Goal: Task Accomplishment & Management: Manage account settings

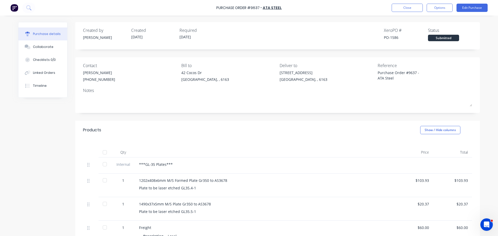
type textarea "x"
click at [348, 9] on div "Purchase Order #9637 - ATA Steel Close Options Edit Purchase" at bounding box center [249, 8] width 498 height 16
click at [411, 8] on button "Close" at bounding box center [407, 8] width 31 height 8
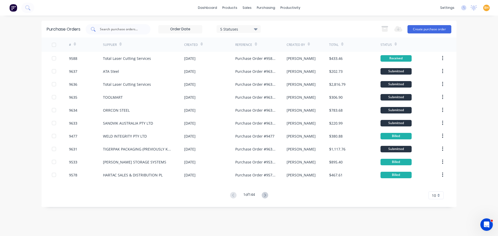
click at [116, 29] on input "text" at bounding box center [120, 29] width 43 height 5
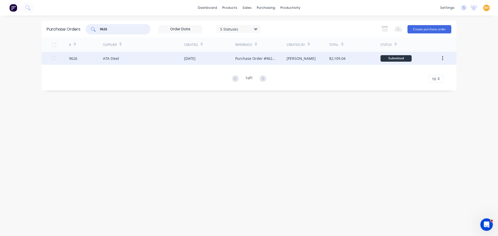
type input "9626"
click at [113, 63] on div "ATA Steel" at bounding box center [143, 58] width 81 height 13
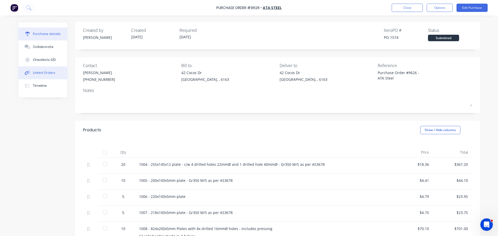
click at [41, 73] on div "Linked Orders" at bounding box center [44, 73] width 22 height 5
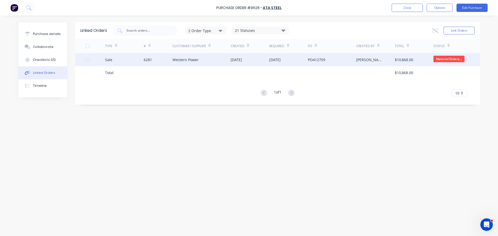
click at [177, 56] on div "Western Power" at bounding box center [202, 59] width 58 height 13
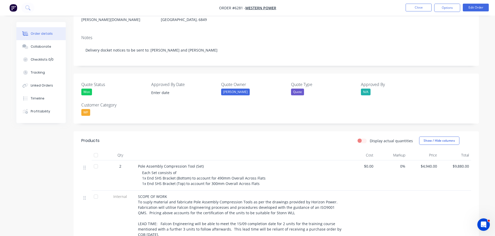
scroll to position [130, 0]
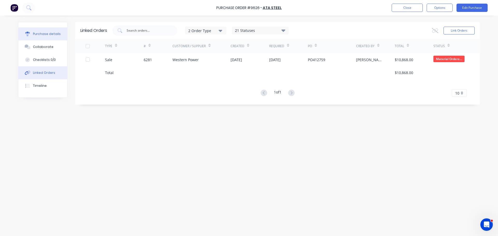
click at [42, 30] on button "Purchase details" at bounding box center [42, 34] width 49 height 13
type textarea "x"
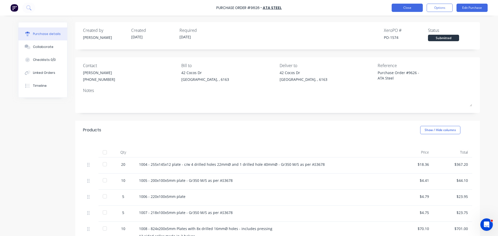
click at [401, 9] on button "Close" at bounding box center [407, 8] width 31 height 8
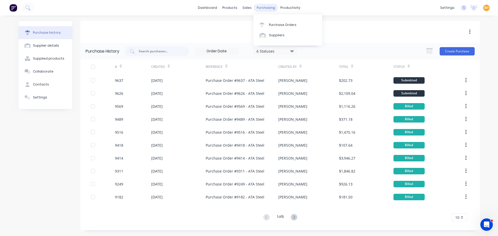
click at [261, 7] on div "purchasing" at bounding box center [266, 8] width 24 height 8
click at [280, 24] on div "Purchase Orders" at bounding box center [283, 25] width 28 height 5
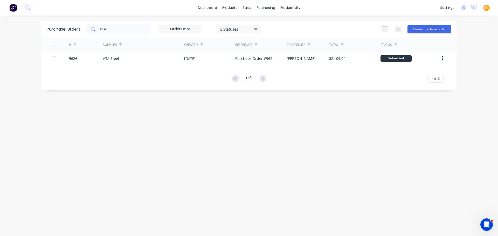
click at [118, 29] on input "9626" at bounding box center [120, 29] width 43 height 5
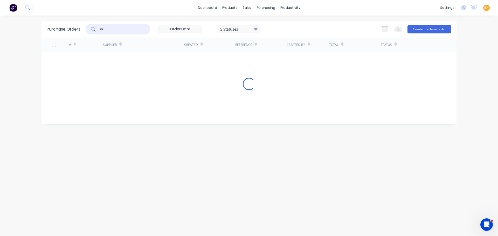
type input "9"
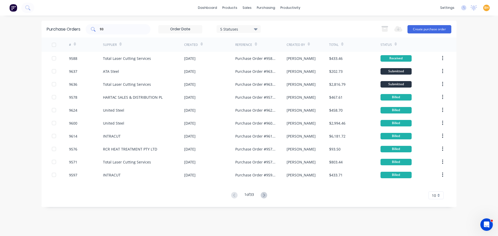
click at [111, 31] on input "93" at bounding box center [120, 29] width 43 height 5
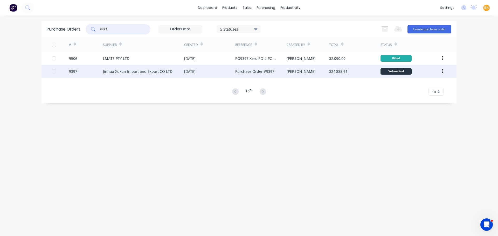
type input "9397"
click at [120, 71] on div "Jinhua Xukun Import and Export CO LTD" at bounding box center [138, 71] width 70 height 5
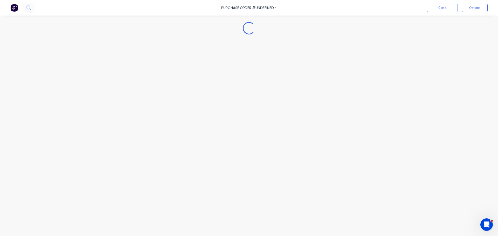
type textarea "x"
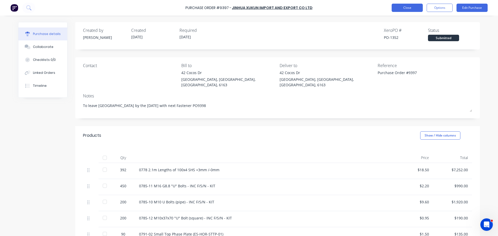
click at [411, 8] on button "Close" at bounding box center [407, 8] width 31 height 8
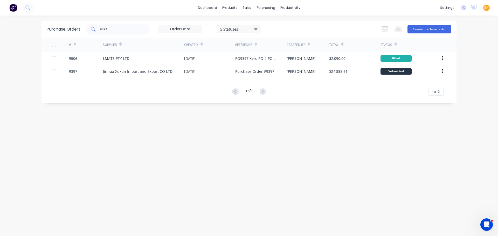
click at [121, 27] on input "9397" at bounding box center [120, 29] width 43 height 5
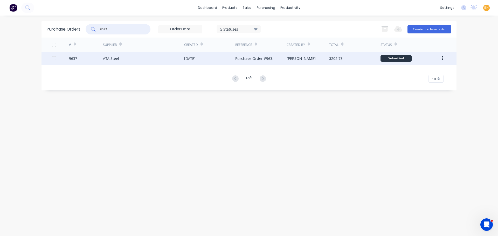
type input "9637"
click at [111, 63] on div "ATA Steel" at bounding box center [143, 58] width 81 height 13
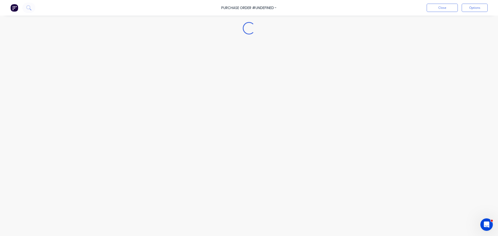
type textarea "x"
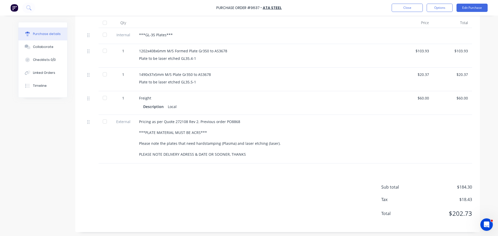
scroll to position [52, 0]
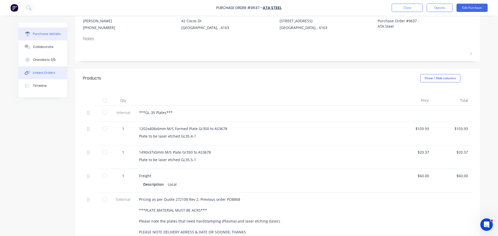
click at [42, 73] on div "Linked Orders" at bounding box center [44, 73] width 22 height 5
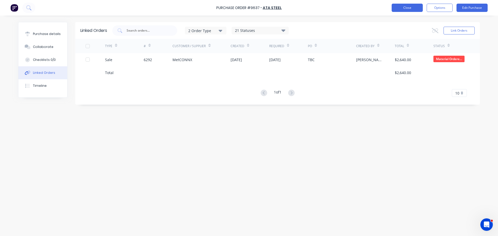
click at [412, 8] on button "Close" at bounding box center [407, 8] width 31 height 8
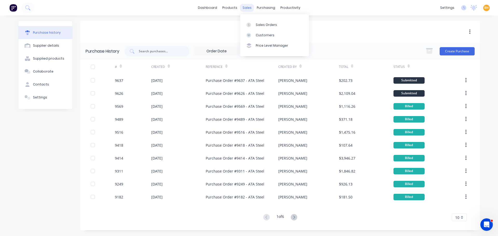
click at [249, 6] on div "sales" at bounding box center [247, 8] width 14 height 8
click at [259, 28] on link "Sales Orders" at bounding box center [274, 24] width 69 height 10
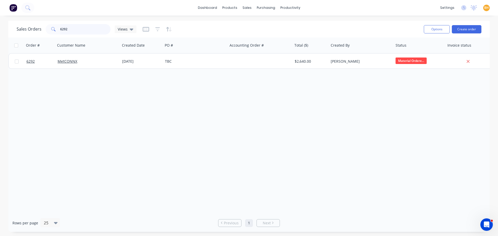
click at [76, 32] on input "6292" at bounding box center [85, 29] width 51 height 10
type input "6"
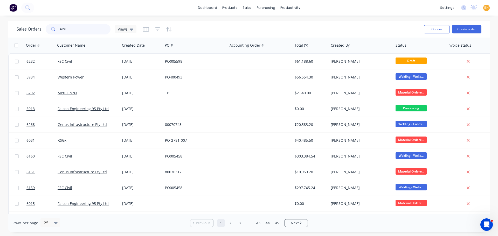
type input "6292"
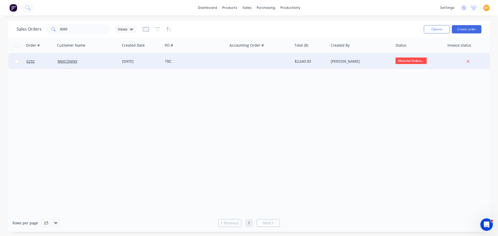
click at [64, 67] on div "MetCONNX" at bounding box center [88, 62] width 65 height 16
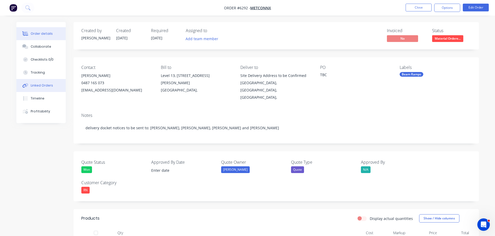
click at [38, 84] on div "Linked Orders" at bounding box center [42, 85] width 22 height 5
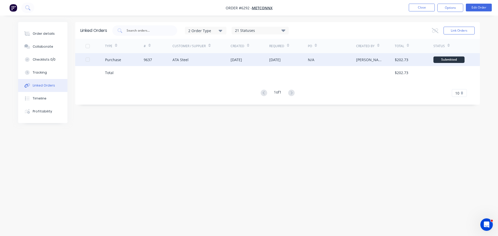
click at [146, 63] on div "9637" at bounding box center [158, 59] width 29 height 13
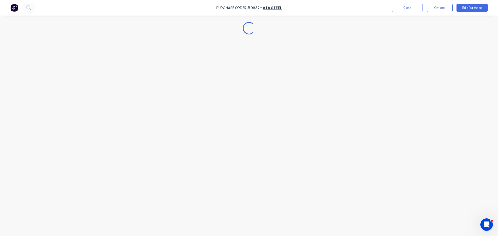
type textarea "x"
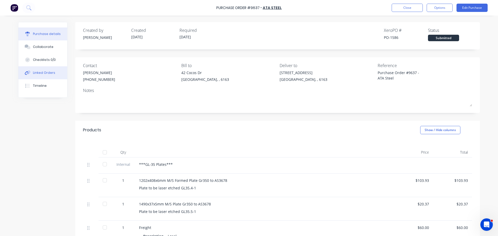
click at [28, 68] on button "Linked Orders" at bounding box center [42, 72] width 49 height 13
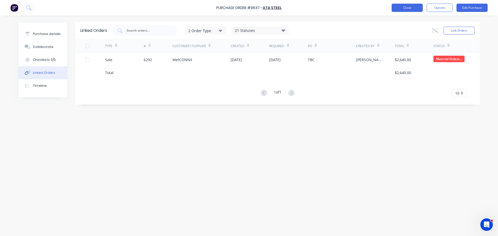
click at [404, 9] on button "Close" at bounding box center [407, 8] width 31 height 8
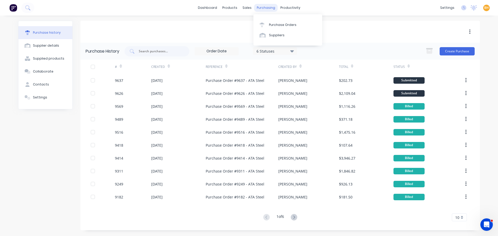
click at [259, 5] on div "purchasing" at bounding box center [266, 8] width 24 height 8
click at [272, 24] on div "Purchase Orders" at bounding box center [283, 25] width 28 height 5
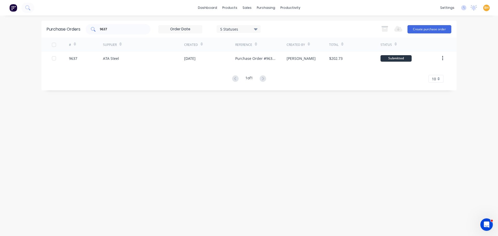
click at [117, 33] on div "9637" at bounding box center [118, 29] width 65 height 10
type input "9"
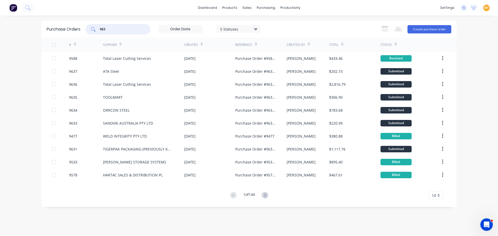
type input "9637"
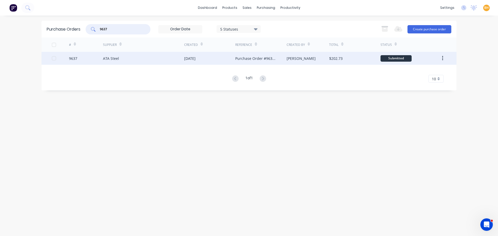
click at [107, 58] on div "ATA Steel" at bounding box center [111, 58] width 16 height 5
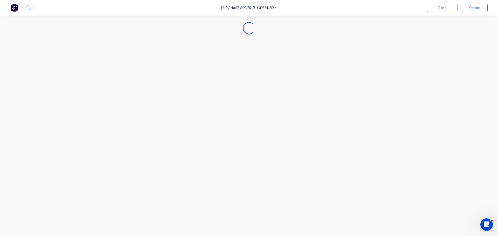
type textarea "x"
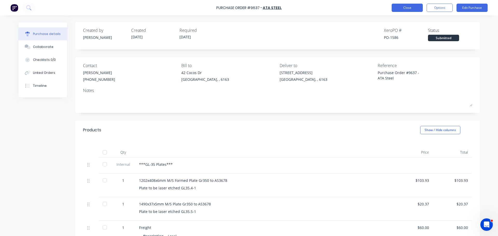
click at [412, 4] on button "Close" at bounding box center [407, 8] width 31 height 8
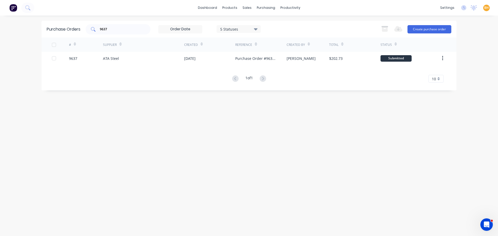
click at [126, 29] on input "9637" at bounding box center [120, 29] width 43 height 5
type input "9"
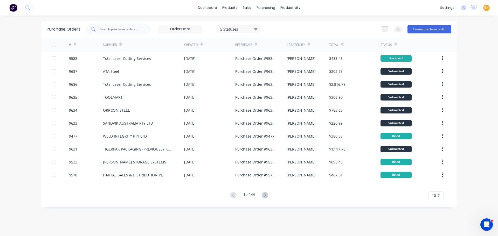
click at [117, 31] on input "text" at bounding box center [120, 29] width 43 height 5
click at [420, 27] on button "Create purchase order" at bounding box center [430, 29] width 44 height 8
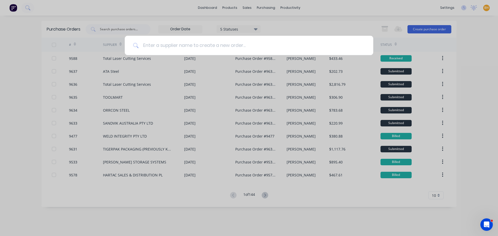
click at [158, 48] on input at bounding box center [252, 45] width 226 height 19
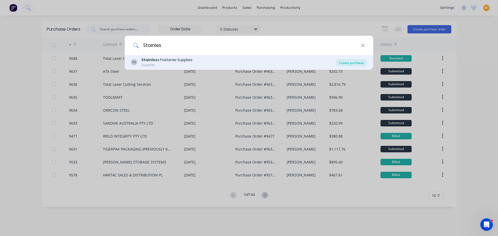
type input "Stainles"
click at [356, 64] on div "Create purchase" at bounding box center [351, 62] width 31 height 7
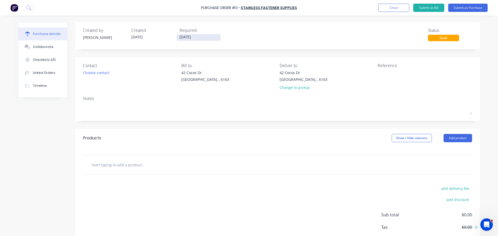
click at [189, 36] on input "[DATE]" at bounding box center [199, 37] width 44 height 6
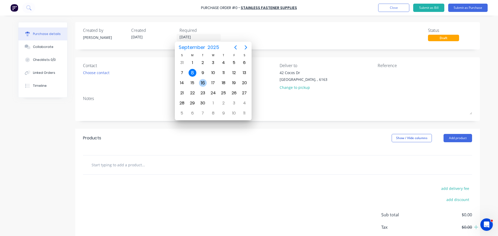
click at [204, 85] on div "16" at bounding box center [203, 83] width 8 height 8
type input "[DATE]"
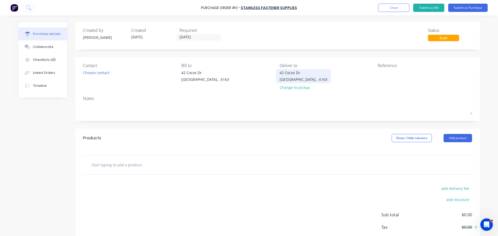
click at [288, 73] on div "42 Cocos Dr" at bounding box center [304, 72] width 48 height 5
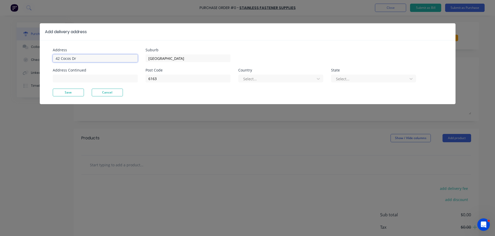
click at [98, 57] on input "42 Cocos Dr" at bounding box center [95, 59] width 85 height 8
type input "4"
type input "11 Port Pirie"
click at [65, 92] on button "Save" at bounding box center [68, 93] width 31 height 8
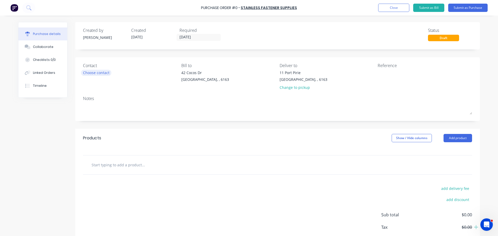
click at [91, 71] on div "Choose contact" at bounding box center [96, 72] width 26 height 5
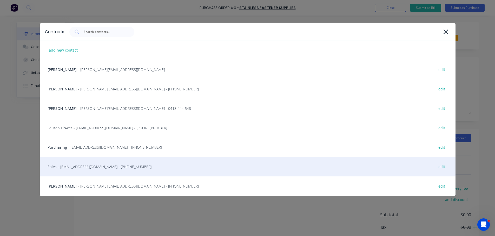
click at [80, 165] on span "- sales@stainlessfastener.com.au - (08) 9414 1116" at bounding box center [104, 166] width 93 height 5
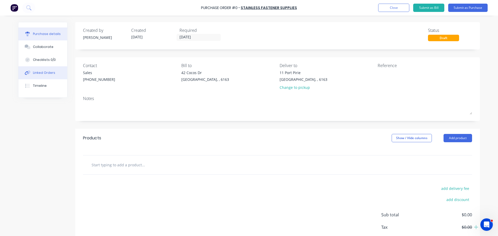
click at [28, 70] on button "Linked Orders" at bounding box center [42, 72] width 49 height 13
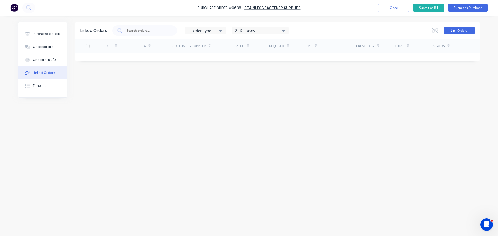
click at [457, 32] on button "Link Orders" at bounding box center [459, 31] width 31 height 8
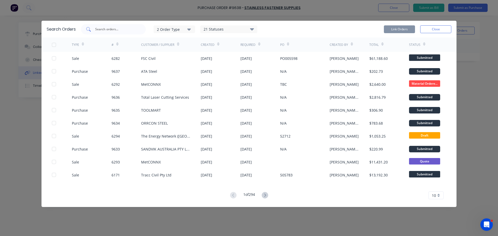
click at [115, 31] on input "text" at bounding box center [116, 29] width 43 height 5
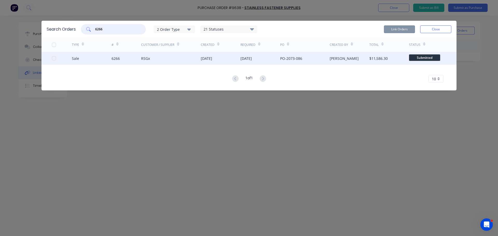
click at [53, 56] on div at bounding box center [54, 58] width 10 height 10
type input "6266"
click at [391, 29] on button "Link Orders" at bounding box center [399, 29] width 31 height 8
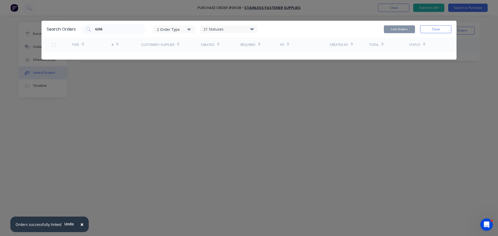
drag, startPoint x: 151, startPoint y: 85, endPoint x: 153, endPoint y: 84, distance: 2.9
click at [151, 85] on div "Search Orders 6266 2 Order Type 21 Statuses Sales Order Status All Archived Dra…" at bounding box center [249, 118] width 498 height 236
click at [436, 31] on button "Close" at bounding box center [436, 29] width 31 height 8
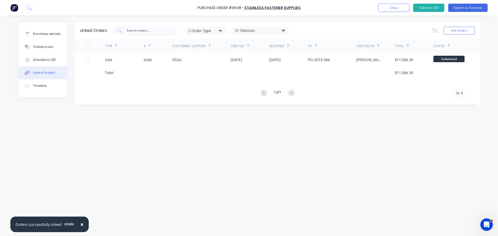
click at [70, 122] on div "Linked Orders 2 Order Type 21 Statuses Sales Order Status All Archived Draft Qu…" at bounding box center [249, 124] width 462 height 205
click at [80, 225] on span "×" at bounding box center [81, 224] width 3 height 7
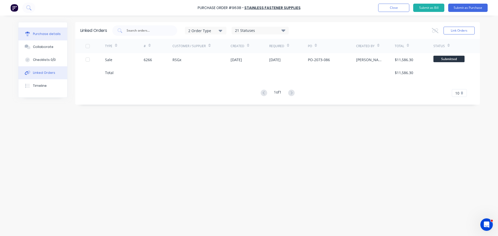
click at [34, 35] on div "Purchase details" at bounding box center [47, 34] width 28 height 5
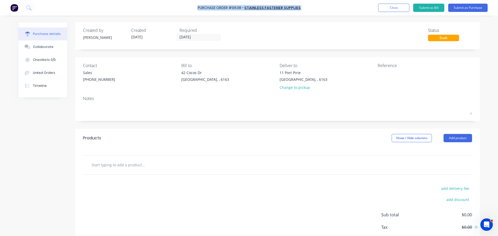
drag, startPoint x: 200, startPoint y: 8, endPoint x: 302, endPoint y: 7, distance: 102.3
click at [302, 7] on div "Purchase Order #9638 - Stainless Fastener Supplies Add product Close Submit as …" at bounding box center [249, 8] width 498 height 16
copy div "Purchase Order #9638 - Stainless Fastener Supplies Add product Close Submit as …"
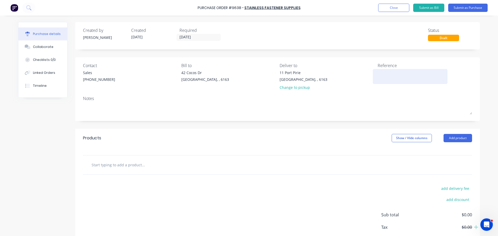
click at [395, 76] on textarea at bounding box center [410, 76] width 65 height 12
paste textarea "Purchase Order #9638 - Stainless Fastener Supplies"
type textarea "Purchase Order #9638 - Stainless Fastener Supplies"
type textarea "x"
type textarea "Purchase Order #9638 - Stainless Fastener Supplies"
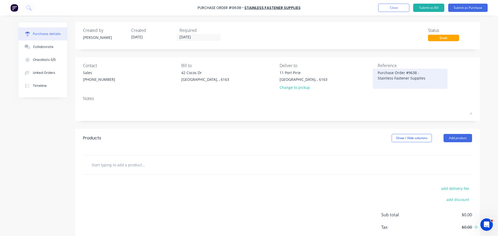
type textarea "x"
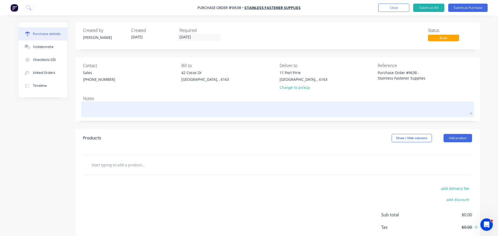
type textarea "Purchase Order #9638 - Stainless Fastener Supplies"
type textarea "x"
type textarea "Purchase Order #9638 - Stainless Fastener Supplies"
click at [316, 104] on textarea at bounding box center [277, 109] width 389 height 12
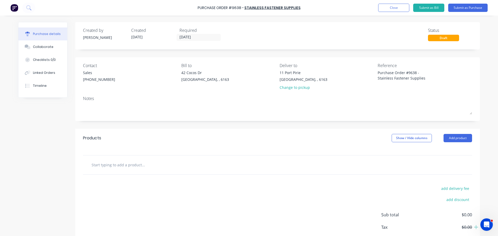
click at [131, 164] on input "text" at bounding box center [143, 165] width 104 height 10
click at [121, 164] on input "text" at bounding box center [143, 165] width 104 height 10
type textarea "x"
type input "m"
type textarea "x"
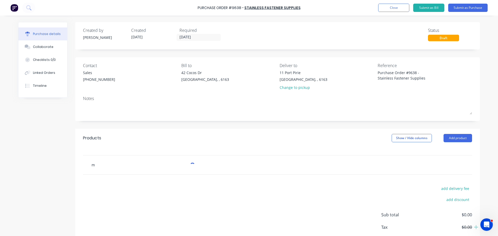
type input "m2"
type textarea "x"
type input "m20"
type textarea "x"
type input "m20"
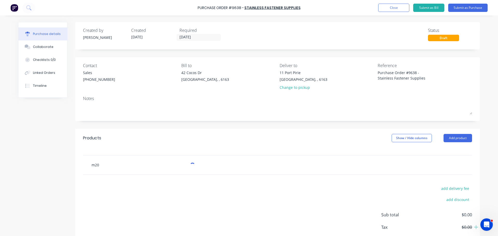
type textarea "x"
type input "m20 r"
type textarea "x"
type input "m20 ro"
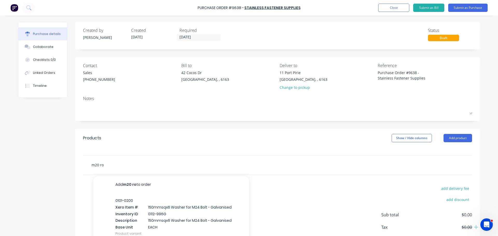
type textarea "x"
type input "m20 rod"
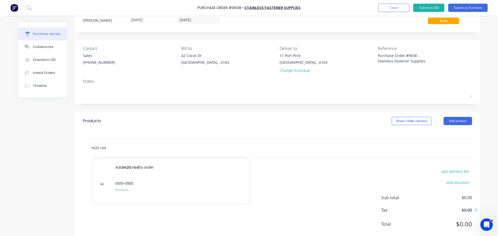
scroll to position [29, 0]
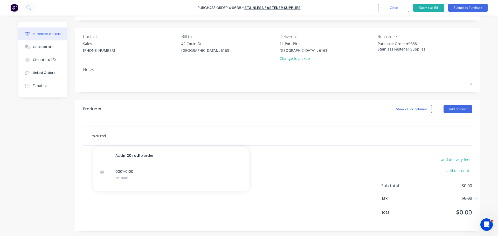
click at [107, 137] on input "m20 rod" at bounding box center [143, 136] width 104 height 10
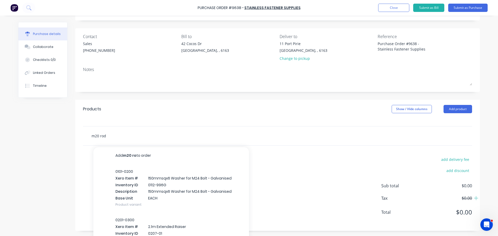
type textarea "x"
type input "m20"
type textarea "x"
type input "m20"
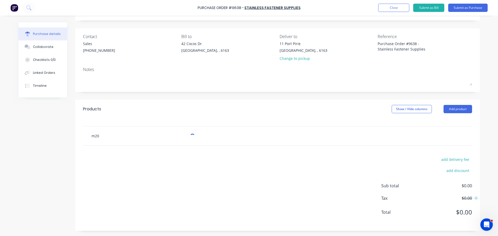
type textarea "x"
type input "m20"
type textarea "x"
type input "m20 a"
type textarea "x"
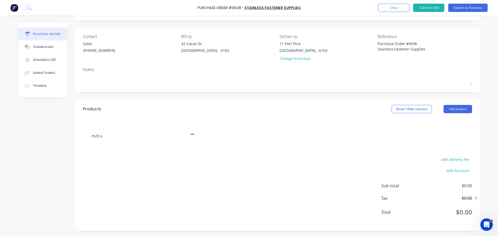
type input "m20 al"
type textarea "x"
type input "m20 all"
type textarea "x"
type input "m20 allt"
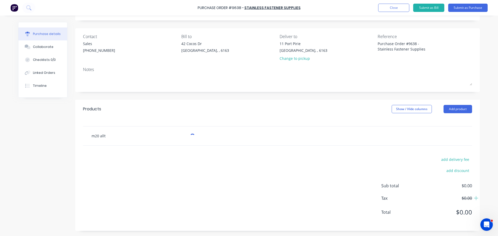
type textarea "x"
type input "m20 allth"
type textarea "x"
type input "m20 allthr"
type textarea "x"
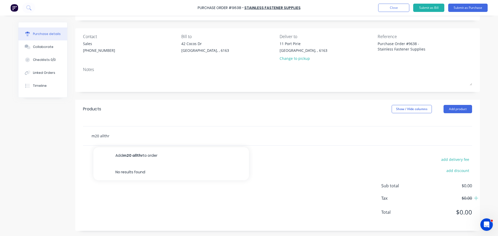
type input "m20 allthre"
type textarea "x"
type input "m20 allthrea"
type textarea "x"
type input "m20 allthread"
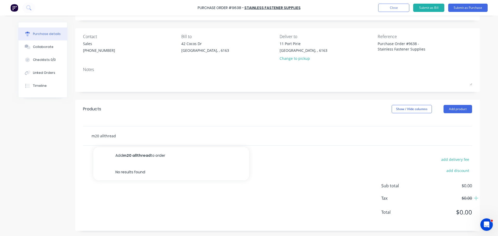
type textarea "x"
type input "m20 allthrea"
type textarea "x"
type input "m20 allthre"
type textarea "x"
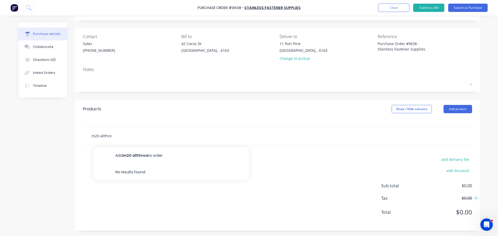
type input "m20 allthr"
type textarea "x"
type input "m20 allth"
type textarea "x"
type input "m20 allt"
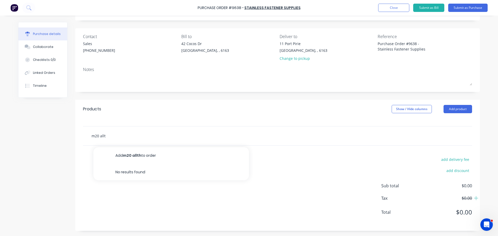
type textarea "x"
type input "m20 all"
type textarea "x"
type input "m20 al"
type textarea "x"
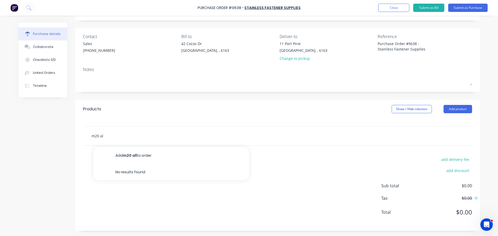
type input "m20 a"
type textarea "x"
type input "m20"
type textarea "x"
type input "m20"
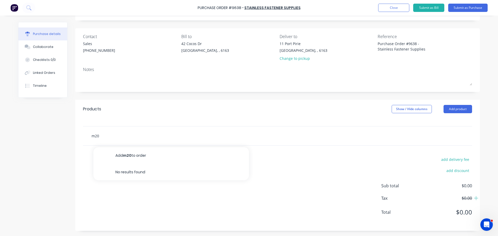
type textarea "x"
type input "m2"
type textarea "x"
type input "m"
type textarea "x"
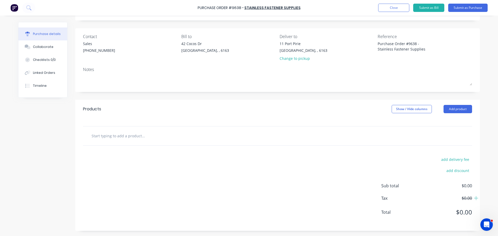
type textarea "x"
type input "a"
type textarea "x"
type input "al"
type textarea "x"
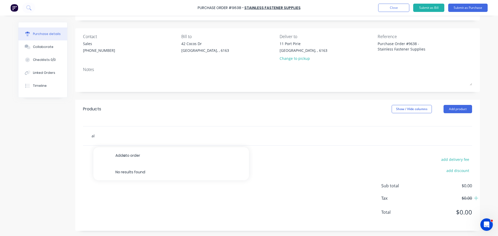
type input "all"
type textarea "x"
type input "allt"
type textarea "x"
type input "allth"
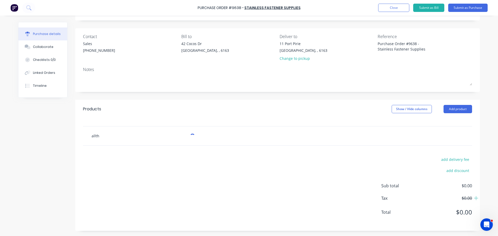
type textarea "x"
type input "allthr"
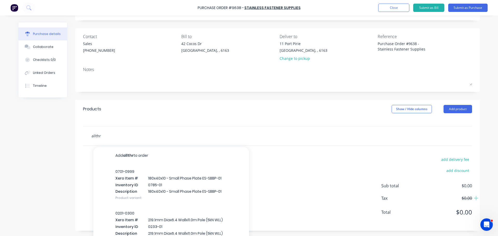
type textarea "x"
type input "allthre"
type textarea "x"
type input "allthrea"
type textarea "x"
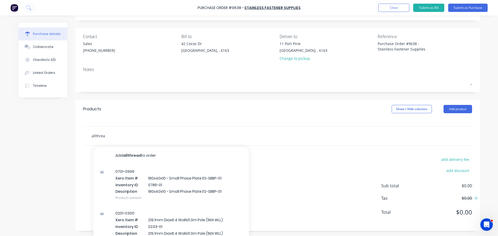
type input "allthread"
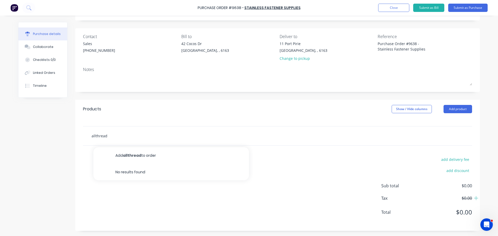
type textarea "x"
type input "allthrea"
type textarea "x"
type input "allthre"
type textarea "x"
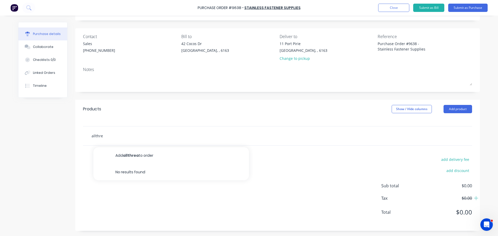
type input "allthr"
type textarea "x"
type input "allth"
type textarea "x"
type input "allt"
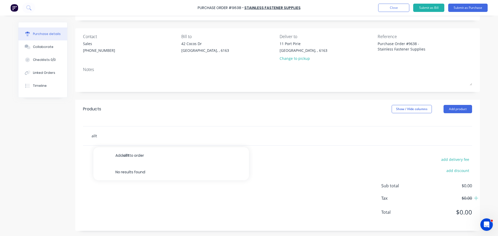
type textarea "x"
type input "all"
type textarea "x"
type input "al"
type textarea "x"
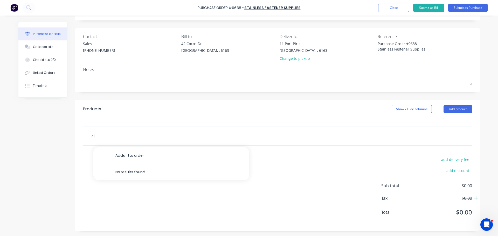
type input "a"
click at [114, 135] on input "text" at bounding box center [143, 136] width 104 height 10
type textarea "x"
type input "1"
type textarea "x"
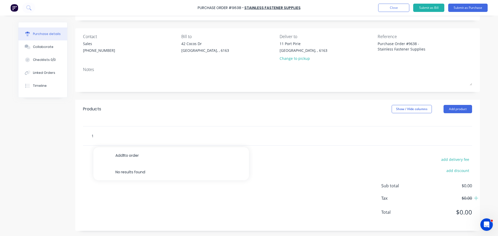
type input "1."
type textarea "x"
type input "1.0"
type textarea "x"
type input "1.0m"
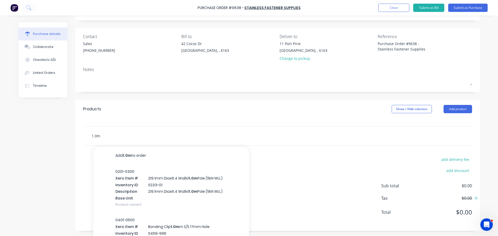
type textarea "x"
type input "1.0m"
type textarea "x"
type input "1.0m m"
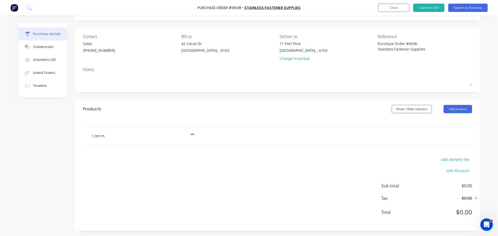
type textarea "x"
type input "1.0m m2"
type textarea "x"
type input "1.0m m20"
type textarea "x"
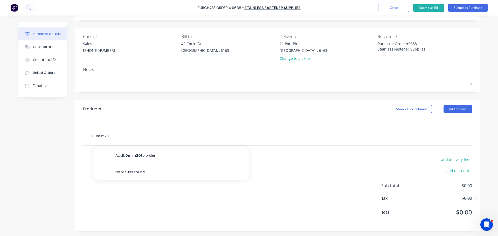
type input "1.0m m20"
type textarea "x"
type input "1.0m m20 a"
type textarea "x"
type input "1.0m m20 al"
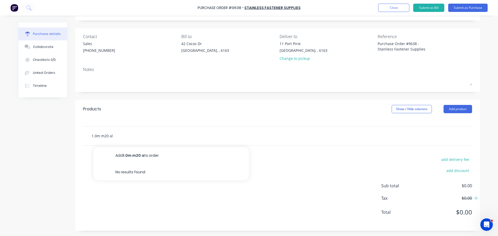
type textarea "x"
type input "1.0m m20 all"
type textarea "x"
type input "1.0m m20 allt"
type textarea "x"
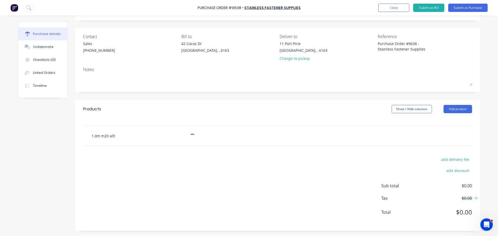
type input "1.0m m20 allth"
type textarea "x"
type input "1.0m m20 allthr"
type textarea "x"
type input "1.0m m20 allthre"
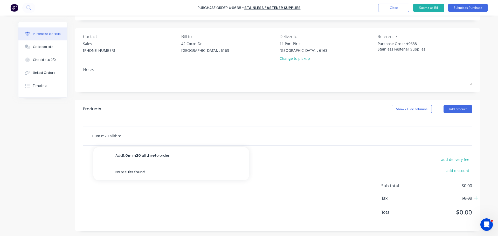
type textarea "x"
type input "1.0m m20 allthrea"
type textarea "x"
type input "1.0m m20 allthread"
click at [111, 136] on input "1.0m m20 allthread" at bounding box center [143, 136] width 104 height 10
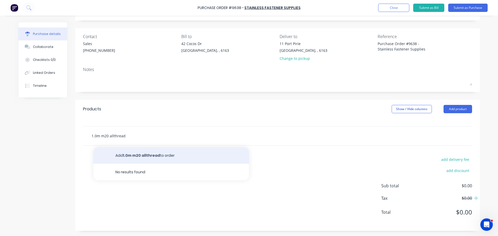
type textarea "x"
type input "1.0m m20 althread"
type textarea "x"
type input "1.0m m20 athread"
type textarea "x"
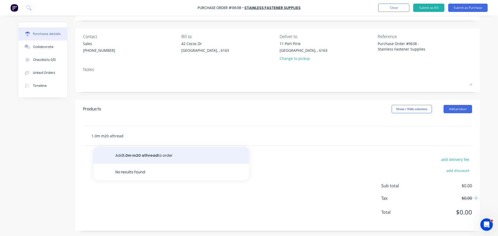
type input "1.0m m20 thread"
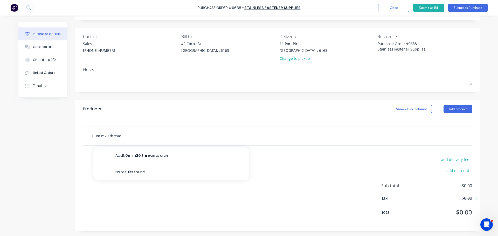
click at [120, 136] on input "1.0m m20 thread" at bounding box center [143, 136] width 104 height 10
type textarea "x"
type input "1.0m m20 threade"
type textarea "x"
type input "1.0m m20 threaded"
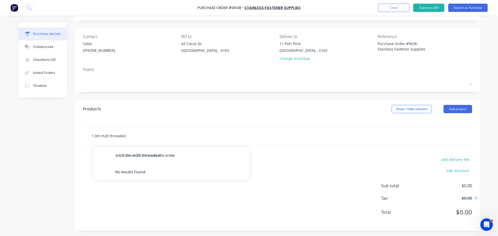
type textarea "x"
type input "1.0m m20 threaded"
type textarea "x"
type input "1.0m m20 threaded r"
type textarea "x"
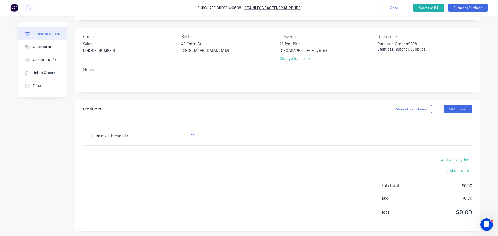
type input "1.0m m20 threaded ro"
type textarea "x"
type input "1.0m m20 threaded rod"
type textarea "x"
type input "1.0m m20 threaded ro"
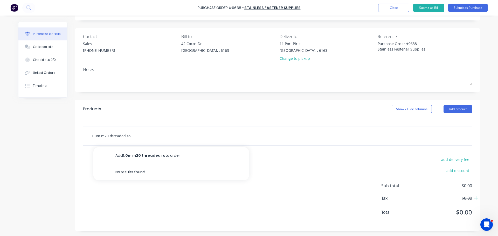
type textarea "x"
type input "1.0m m20 threaded r"
type textarea "x"
type input "1.0m m20 threaded"
type textarea "x"
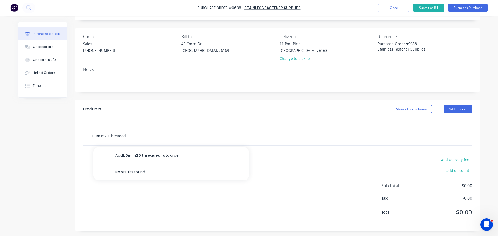
type input "1.0m m20 threaded"
type textarea "x"
type input "1.0m m20 threade"
type textarea "x"
type input "1.0m m20 thread"
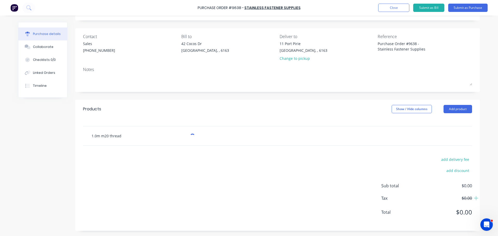
type textarea "x"
type input "1.0m m20 threa"
type textarea "x"
type input "1.0m m20 thr"
type textarea "x"
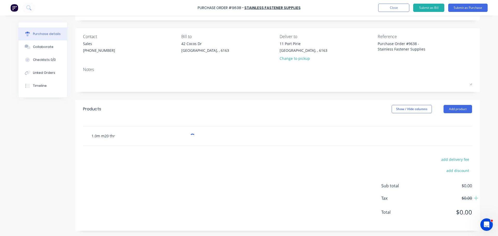
type input "1.0m m20 th"
type textarea "x"
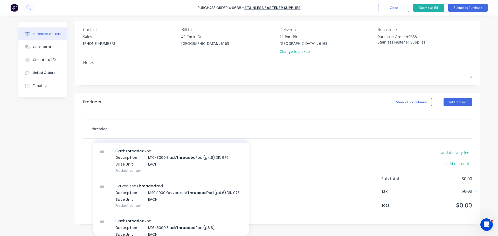
scroll to position [960, 0]
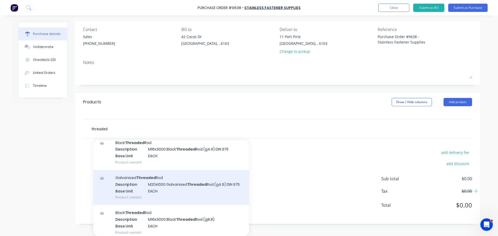
click at [159, 198] on div "Galvanised Threaded Rod Description M20x1000 Galvanised Threaded Rod (g4.6) DIN…" at bounding box center [171, 187] width 156 height 35
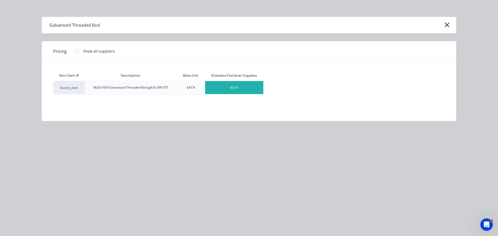
click at [230, 89] on div "$0.00" at bounding box center [234, 87] width 58 height 13
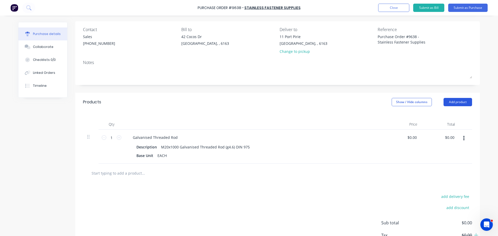
click at [456, 103] on button "Add product" at bounding box center [458, 102] width 29 height 8
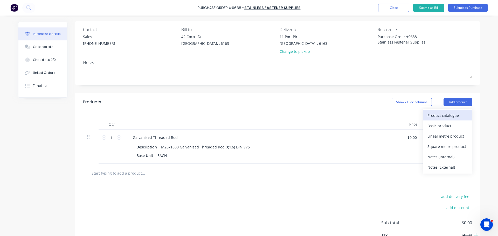
click at [439, 118] on div "Product catalogue" at bounding box center [448, 116] width 40 height 8
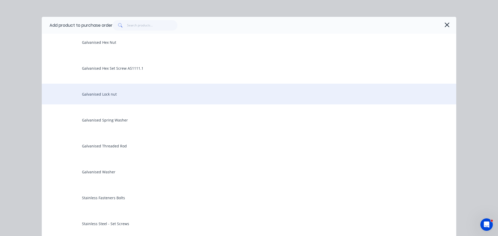
scroll to position [130, 0]
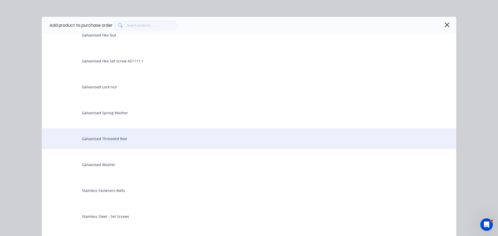
click at [95, 143] on div "Galvanised Threaded Rod" at bounding box center [249, 138] width 415 height 21
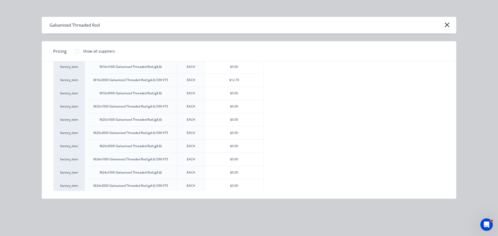
scroll to position [76, 0]
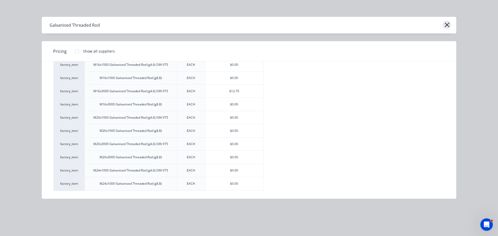
click at [449, 22] on icon "button" at bounding box center [447, 24] width 5 height 7
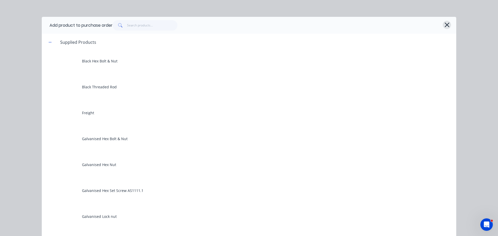
click at [447, 25] on icon "button" at bounding box center [447, 24] width 5 height 7
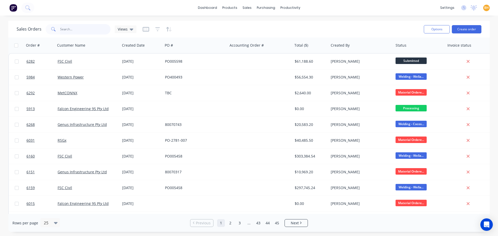
click at [68, 29] on input "text" at bounding box center [85, 29] width 51 height 10
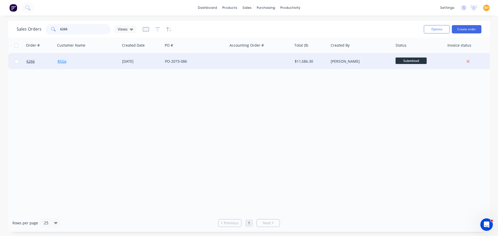
type input "6266"
click at [60, 60] on link "RSGx" at bounding box center [62, 61] width 9 height 5
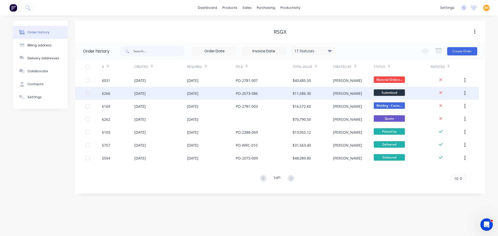
click at [112, 92] on div "6266" at bounding box center [118, 93] width 32 height 13
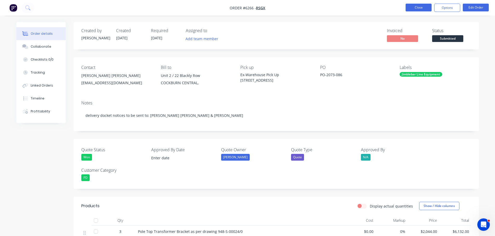
click at [421, 6] on button "Close" at bounding box center [418, 8] width 26 height 8
click at [414, 8] on button "Close" at bounding box center [418, 8] width 26 height 8
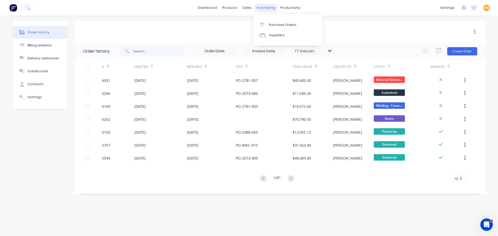
click at [264, 7] on div "purchasing" at bounding box center [266, 8] width 24 height 8
click at [274, 22] on link "Purchase Orders" at bounding box center [288, 24] width 69 height 10
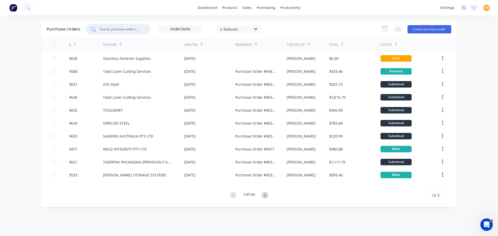
click at [112, 29] on input "text" at bounding box center [120, 29] width 43 height 5
click at [245, 7] on div "sales" at bounding box center [247, 8] width 14 height 8
click at [101, 30] on input "text" at bounding box center [120, 29] width 43 height 5
click at [244, 7] on div "sales" at bounding box center [247, 8] width 14 height 8
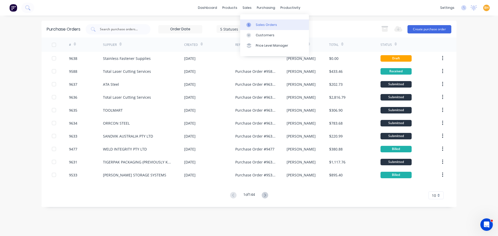
click at [261, 22] on link "Sales Orders" at bounding box center [274, 24] width 69 height 10
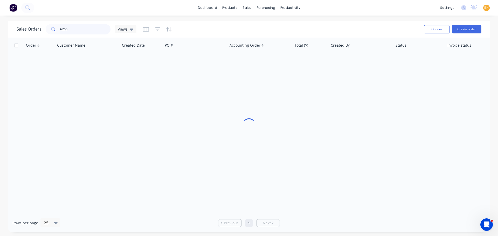
click at [79, 26] on input "6266" at bounding box center [85, 29] width 51 height 10
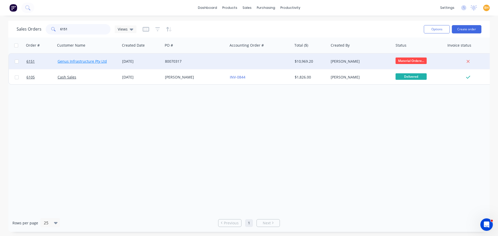
type input "6151"
click at [80, 60] on link "Genus Infrastructure Pty Ltd" at bounding box center [82, 61] width 49 height 5
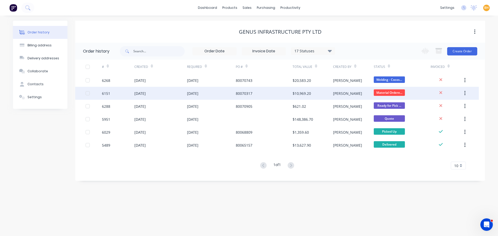
click at [142, 93] on div "[DATE]" at bounding box center [139, 93] width 11 height 5
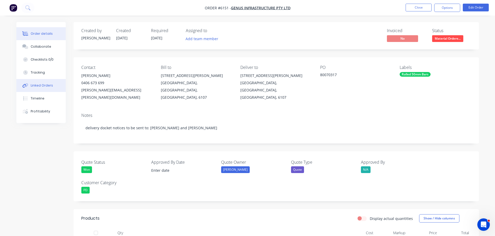
click at [37, 88] on button "Linked Orders" at bounding box center [40, 85] width 49 height 13
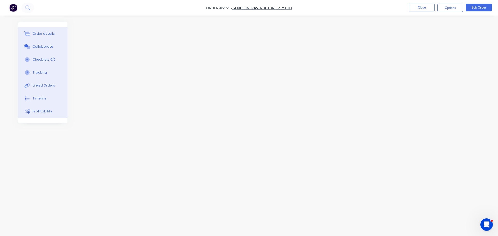
click at [131, 85] on div at bounding box center [249, 108] width 462 height 173
click at [97, 44] on div at bounding box center [249, 108] width 462 height 173
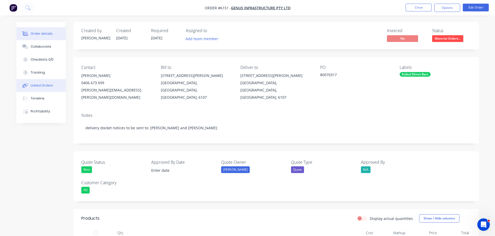
click at [39, 88] on button "Linked Orders" at bounding box center [40, 85] width 49 height 13
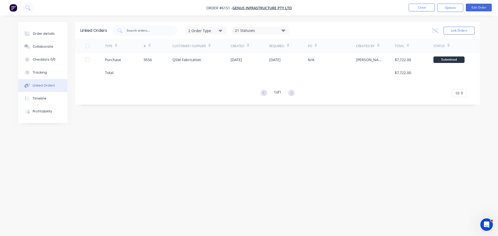
click at [371, 190] on div "Linked Orders 2 Order Type 21 Statuses Sales Order Status All Archived Draft Qu…" at bounding box center [249, 108] width 462 height 173
click at [422, 9] on button "Close" at bounding box center [422, 8] width 26 height 8
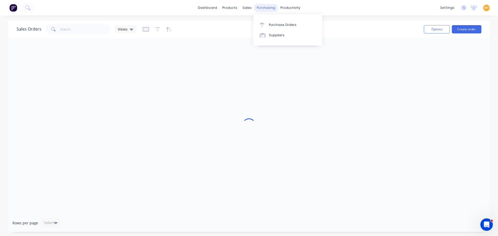
click at [259, 10] on div "purchasing" at bounding box center [266, 8] width 24 height 8
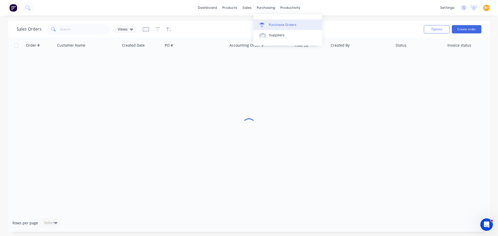
click at [279, 24] on div "Purchase Orders" at bounding box center [283, 25] width 28 height 5
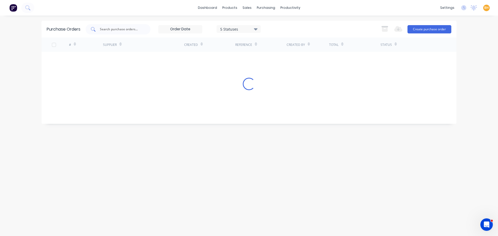
click at [126, 30] on input "text" at bounding box center [120, 29] width 43 height 5
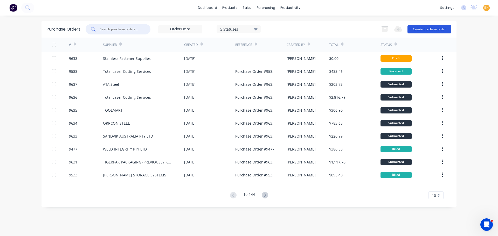
click at [425, 28] on button "Create purchase order" at bounding box center [430, 29] width 44 height 8
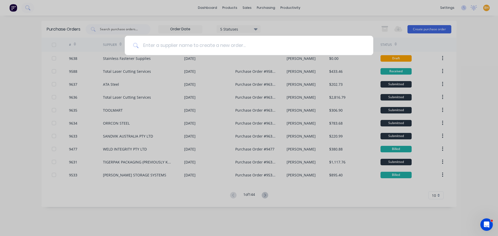
drag, startPoint x: 187, startPoint y: 49, endPoint x: 190, endPoint y: 47, distance: 3.9
click at [187, 49] on input at bounding box center [252, 45] width 226 height 19
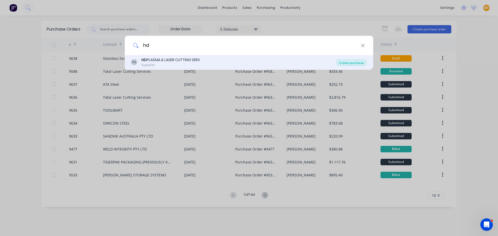
type input "hd"
click at [355, 62] on div "Create purchase" at bounding box center [351, 62] width 31 height 7
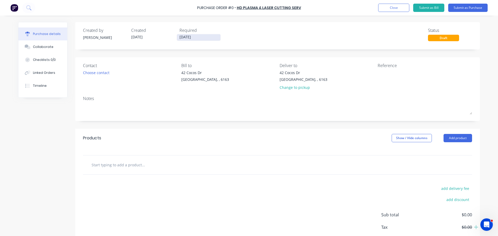
click at [185, 38] on input "[DATE]" at bounding box center [199, 37] width 44 height 6
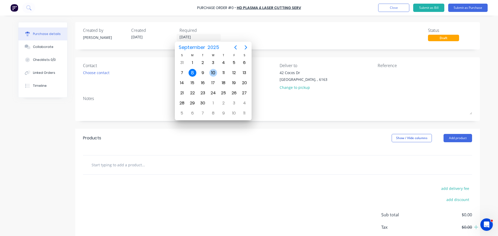
click at [217, 75] on div "10" at bounding box center [213, 73] width 10 height 10
type input "10/09/25"
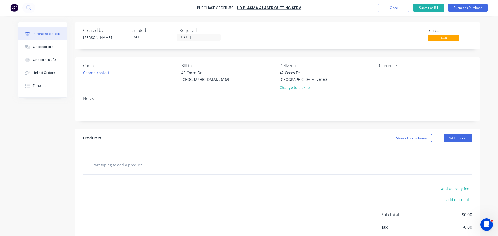
click at [108, 76] on div "Contact Choose contact" at bounding box center [130, 78] width 94 height 30
click at [104, 75] on div "Choose contact" at bounding box center [96, 72] width 26 height 5
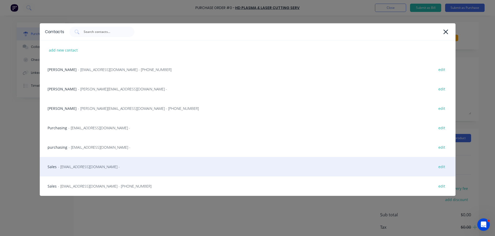
click at [86, 170] on span "- sales@hdplasmacutting.com.au -" at bounding box center [89, 166] width 62 height 5
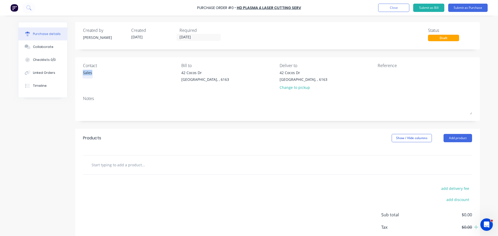
click at [90, 72] on div "Sales" at bounding box center [87, 74] width 9 height 8
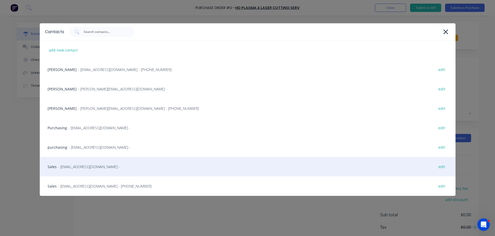
click at [96, 171] on div "Sales - sales@hdplasmacutting.com.au - edit" at bounding box center [247, 166] width 415 height 19
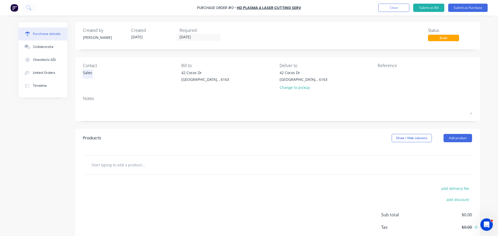
click at [83, 72] on div "Sales" at bounding box center [87, 74] width 9 height 8
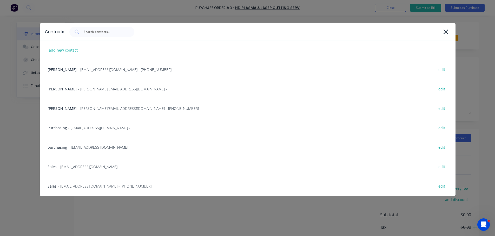
click at [95, 188] on span "- sales@hdplasmacutting.com.au - (08) 9418 8462" at bounding box center [104, 186] width 93 height 5
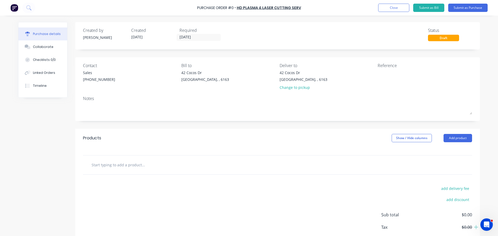
click at [132, 165] on input "text" at bounding box center [143, 165] width 104 height 10
click at [453, 138] on button "Add product" at bounding box center [458, 138] width 29 height 8
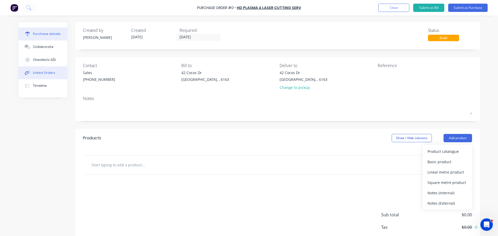
click at [39, 73] on div "Linked Orders" at bounding box center [44, 73] width 22 height 5
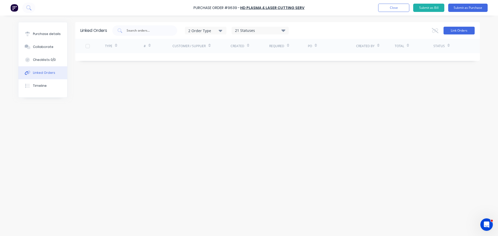
click at [460, 28] on button "Link Orders" at bounding box center [459, 31] width 31 height 8
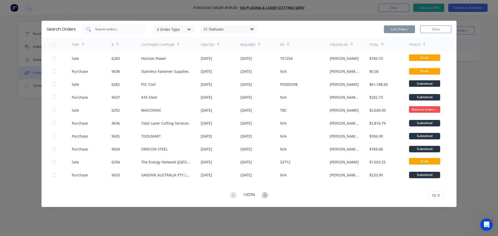
click at [107, 27] on input "text" at bounding box center [116, 29] width 43 height 5
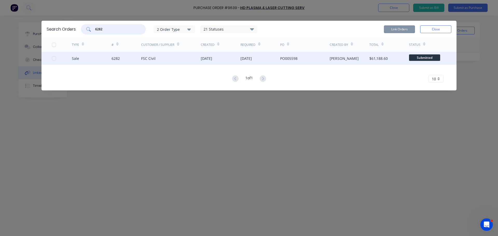
type input "6282"
click at [54, 62] on div at bounding box center [62, 58] width 20 height 13
click at [54, 58] on div at bounding box center [54, 58] width 10 height 10
click at [399, 28] on button "Link Orders" at bounding box center [399, 29] width 31 height 8
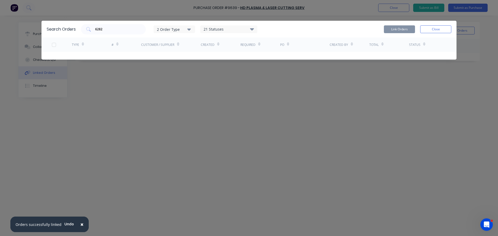
drag, startPoint x: 440, startPoint y: 29, endPoint x: 436, endPoint y: 32, distance: 5.0
click at [440, 29] on button "Close" at bounding box center [436, 29] width 31 height 8
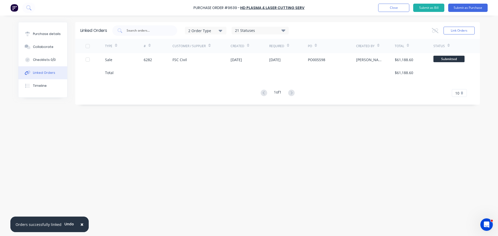
click at [155, 100] on div "Linked Orders 2 Order Type 21 Statuses Sales Order Status All Archived Draft Qu…" at bounding box center [277, 63] width 405 height 83
click at [45, 37] on button "Purchase details" at bounding box center [42, 34] width 49 height 13
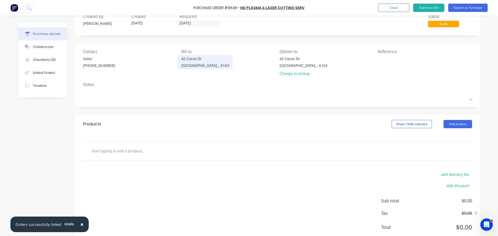
scroll to position [29, 0]
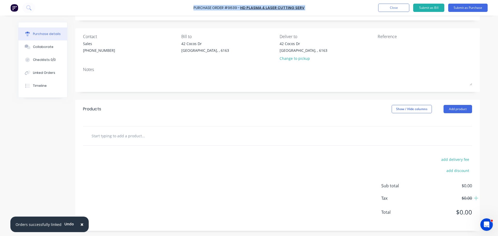
drag, startPoint x: 193, startPoint y: 8, endPoint x: 304, endPoint y: 8, distance: 110.6
click at [304, 8] on div "Purchase Order #9639 - HD PLASMA & LASER CUTTING SERV Add product Close Submit …" at bounding box center [249, 8] width 498 height 16
copy div "Purchase Order #9639 - HD PLASMA & LASER CUTTING SERV Add product Close Submit …"
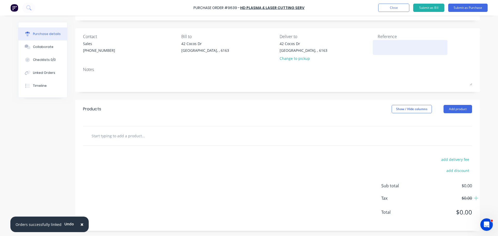
click at [378, 44] on textarea at bounding box center [410, 47] width 65 height 12
paste textarea "Purchase Order #9639 - HD PLASMA & LASER CUTTING SERV"
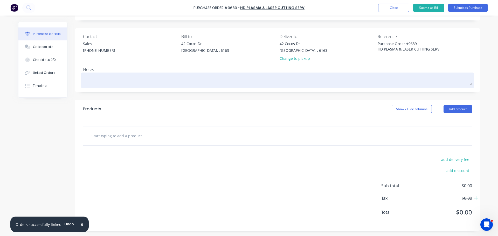
type textarea "Purchase Order #9639 - HD PLASMA & LASER CUTTING SERV"
type textarea "x"
type textarea "Purchase Order #9639 - HD PLASMA & LASER CUTTING SERV"
click at [316, 85] on textarea at bounding box center [277, 80] width 389 height 12
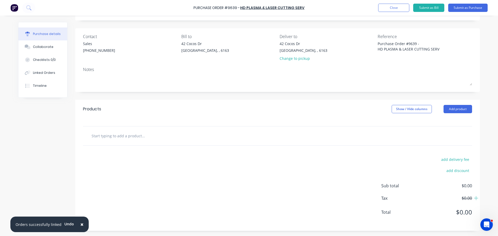
click at [133, 134] on input "text" at bounding box center [143, 136] width 104 height 10
click at [455, 109] on button "Add product" at bounding box center [458, 109] width 29 height 8
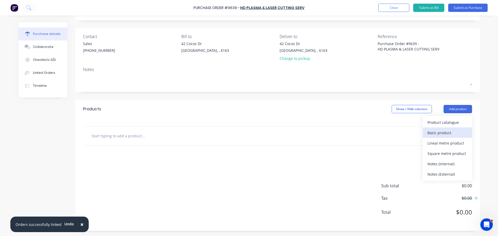
click at [444, 131] on div "Basic product" at bounding box center [448, 133] width 40 height 8
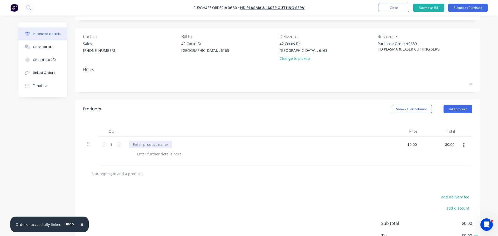
type textarea "x"
click at [153, 141] on div at bounding box center [150, 145] width 43 height 8
paste div
type textarea "x"
click at [113, 145] on input "1" at bounding box center [111, 145] width 10 height 8
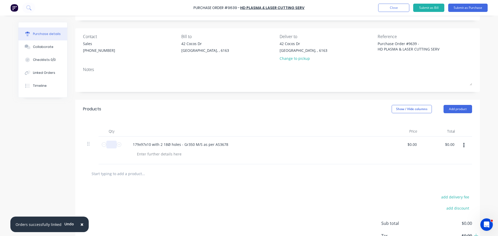
type textarea "x"
type input "7"
type textarea "x"
type input "73"
type textarea "x"
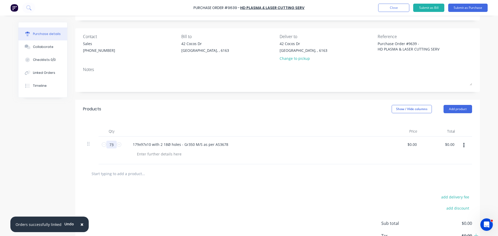
type input "73"
type textarea "x"
click at [415, 146] on input "0.00" at bounding box center [412, 145] width 12 height 8
type input "0"
type input "6.17"
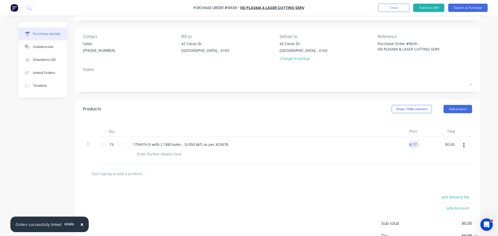
type textarea "x"
type input "$6.17"
type input "450.41"
type textarea "x"
type input "$450.41"
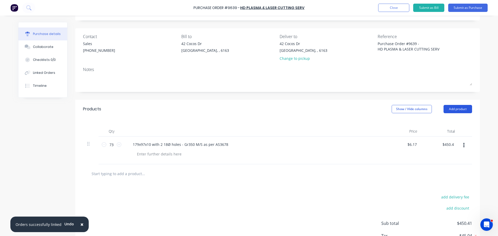
click at [469, 111] on button "Add product" at bounding box center [458, 109] width 29 height 8
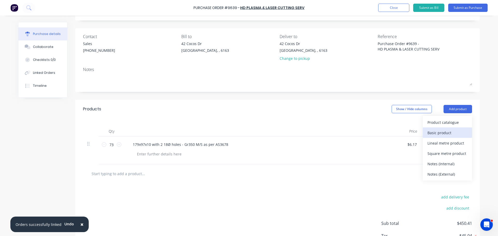
click at [432, 130] on div "Basic product" at bounding box center [448, 133] width 40 height 8
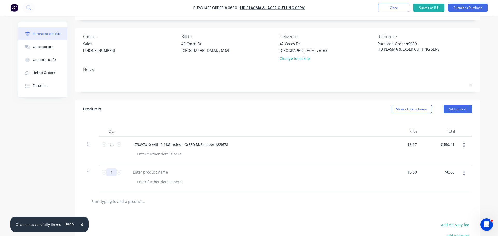
click at [112, 173] on input "1" at bounding box center [111, 173] width 10 height 8
type textarea "x"
type input "2"
type textarea "x"
type input "25"
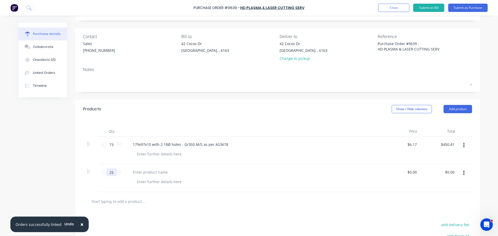
type textarea "x"
type input "25"
type textarea "x"
click at [154, 173] on div at bounding box center [150, 173] width 43 height 8
paste div
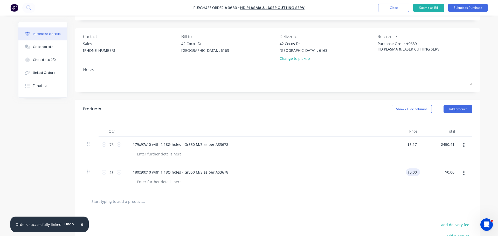
type textarea "x"
click at [415, 172] on input "0.00" at bounding box center [412, 173] width 12 height 8
type input "0"
type input "4.68"
type textarea "x"
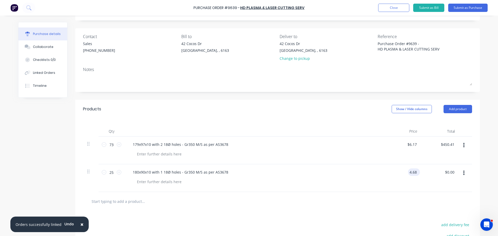
type input "$4.68"
type input "117.00"
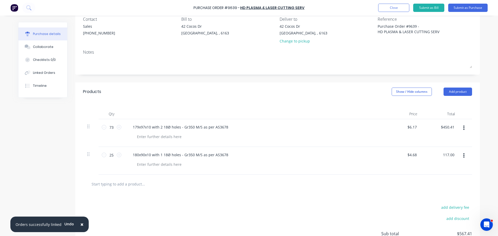
scroll to position [81, 0]
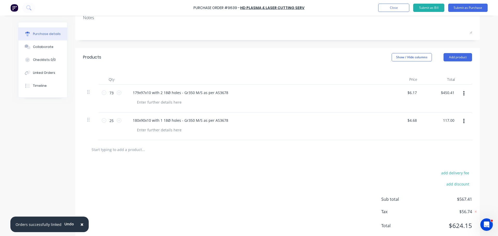
type textarea "x"
type input "$117.00"
click at [114, 150] on input "text" at bounding box center [143, 150] width 104 height 10
type textarea "x"
type input "f"
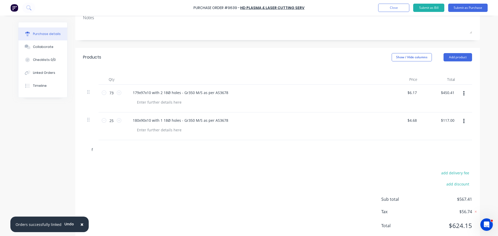
type textarea "x"
type input "fr"
type textarea "x"
type input "fre"
type textarea "x"
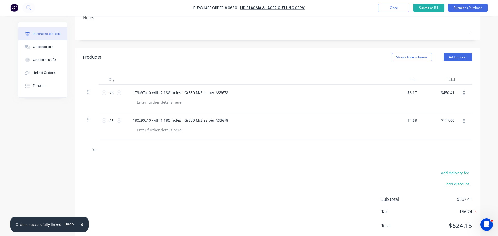
type input "frei"
type textarea "x"
type input "freig"
type textarea "x"
type input "freigh"
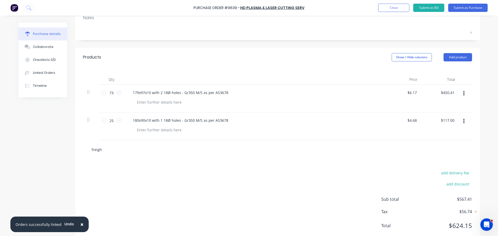
type textarea "x"
type input "freight"
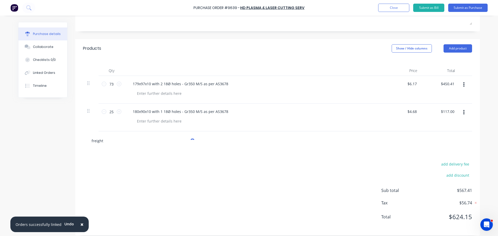
type textarea "x"
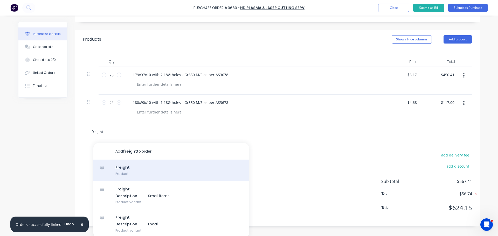
scroll to position [101, 0]
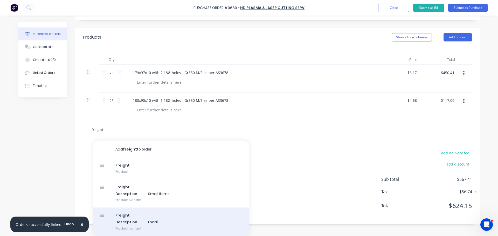
type input "freight"
click at [119, 225] on div "Freight Description Local Product variant" at bounding box center [171, 222] width 156 height 29
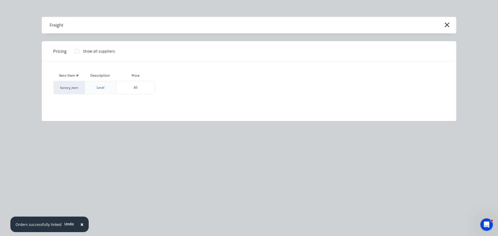
click at [140, 87] on div "$0" at bounding box center [136, 87] width 38 height 13
type textarea "x"
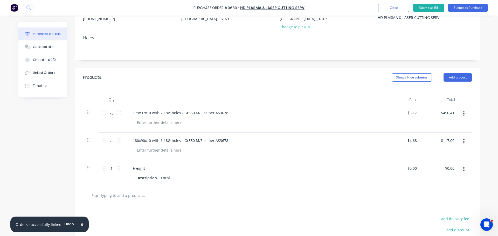
scroll to position [78, 0]
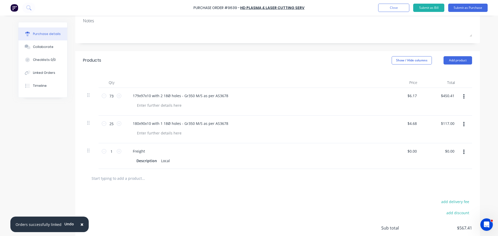
click at [461, 152] on button "button" at bounding box center [464, 152] width 12 height 9
click at [431, 195] on button "Delete" at bounding box center [448, 197] width 44 height 10
click at [133, 155] on input "text" at bounding box center [143, 153] width 104 height 10
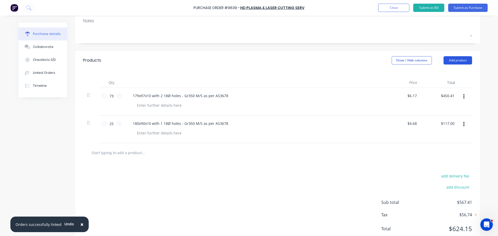
click at [463, 63] on button "Add product" at bounding box center [458, 60] width 29 height 8
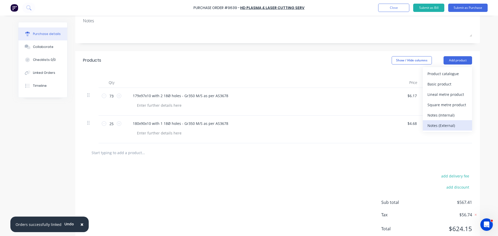
click at [435, 127] on div "Notes (External)" at bounding box center [448, 126] width 40 height 8
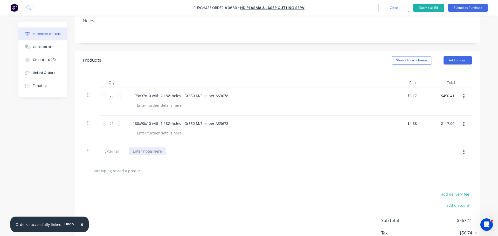
type textarea "x"
click at [140, 150] on div at bounding box center [147, 152] width 37 height 8
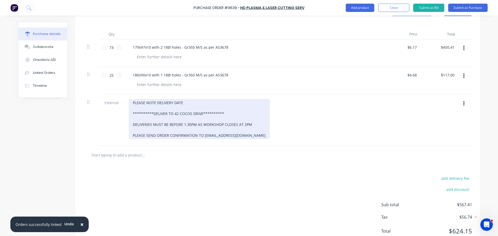
scroll to position [130, 0]
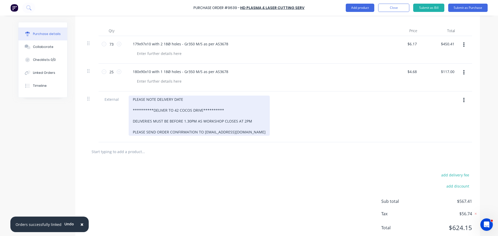
click at [130, 100] on div "**********" at bounding box center [199, 116] width 141 height 40
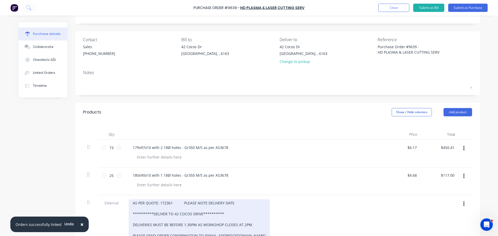
scroll to position [52, 0]
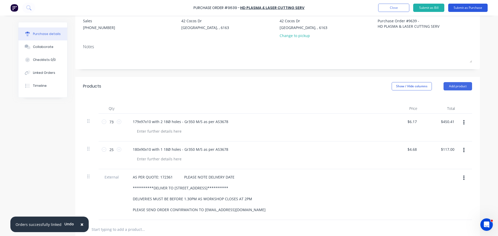
click at [472, 8] on button "Submit as Purchase" at bounding box center [468, 8] width 39 height 8
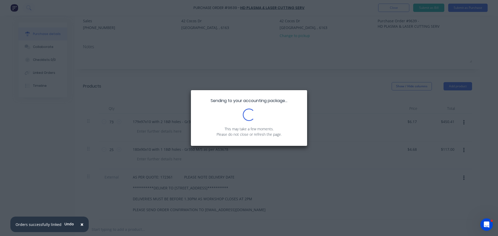
scroll to position [0, 0]
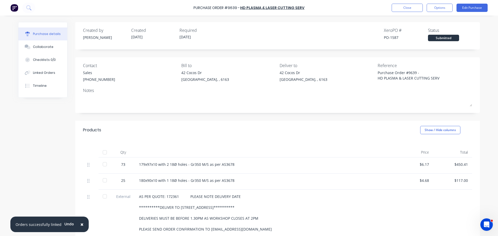
click at [80, 224] on span "×" at bounding box center [81, 224] width 3 height 7
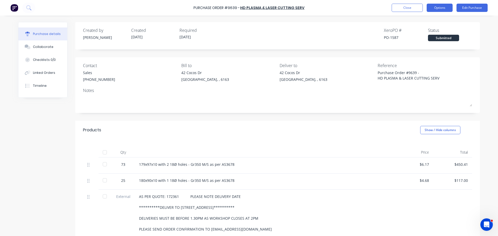
click at [437, 8] on button "Options" at bounding box center [440, 8] width 26 height 8
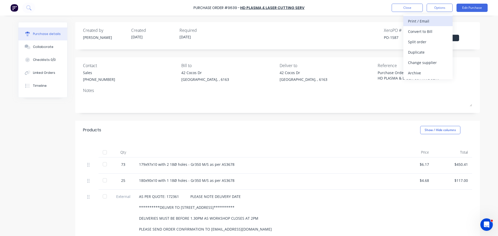
click at [418, 23] on div "Print / Email" at bounding box center [428, 21] width 40 height 8
click at [416, 29] on div "With pricing" at bounding box center [428, 32] width 40 height 8
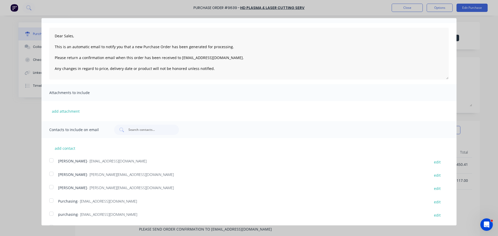
scroll to position [55, 0]
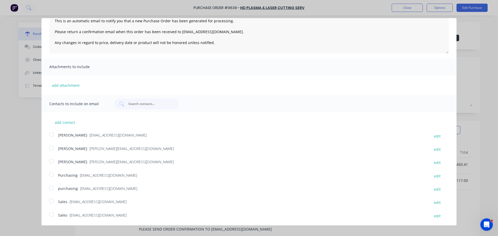
click at [53, 203] on div at bounding box center [51, 201] width 10 height 10
click at [52, 191] on div at bounding box center [51, 188] width 10 height 10
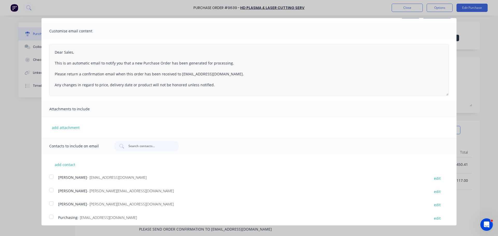
scroll to position [0, 0]
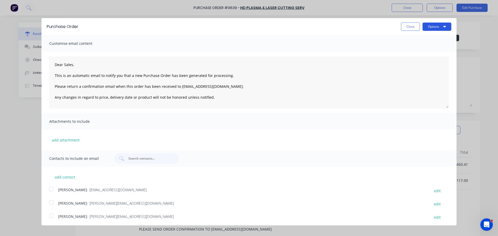
click at [444, 24] on button "Options" at bounding box center [437, 27] width 29 height 8
click at [412, 50] on div "Email" at bounding box center [427, 50] width 40 height 8
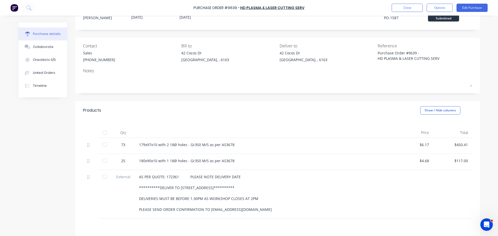
scroll to position [26, 0]
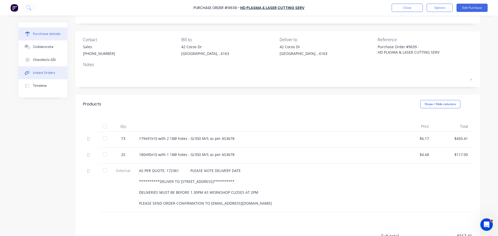
click at [26, 68] on button "Linked Orders" at bounding box center [42, 72] width 49 height 13
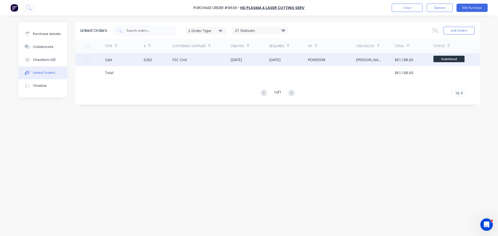
click at [268, 60] on div "[DATE]" at bounding box center [250, 59] width 39 height 13
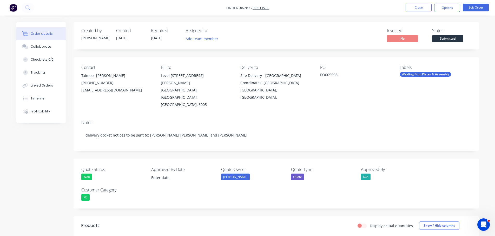
click at [443, 39] on span "Submitted" at bounding box center [447, 38] width 31 height 6
click at [446, 38] on span "Submitted" at bounding box center [447, 38] width 31 height 6
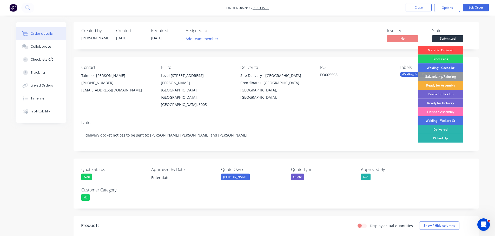
click at [441, 48] on div "Material Ordered" at bounding box center [439, 50] width 45 height 9
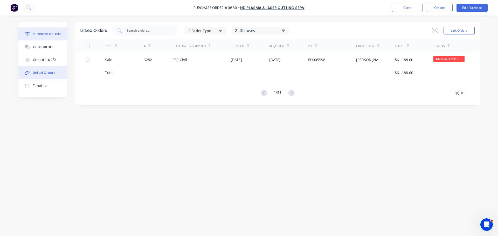
click at [38, 36] on button "Purchase details" at bounding box center [42, 34] width 49 height 13
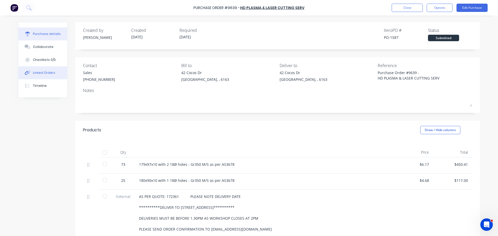
click at [43, 75] on div "Linked Orders" at bounding box center [44, 73] width 22 height 5
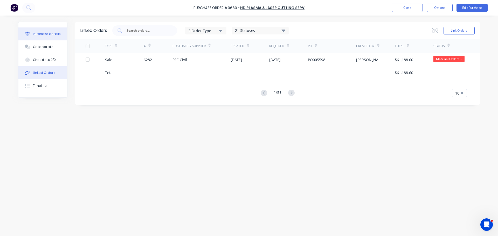
click at [40, 35] on div "Purchase details" at bounding box center [47, 34] width 28 height 5
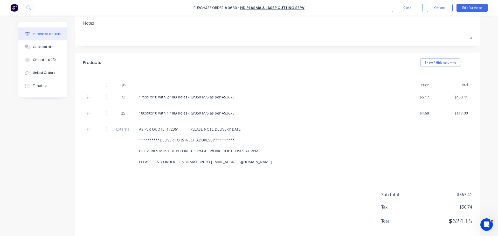
scroll to position [76, 0]
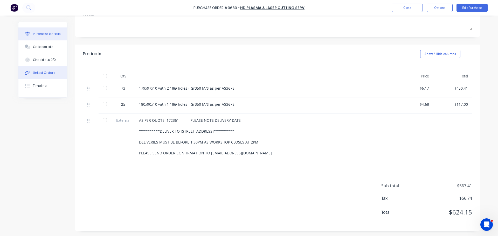
click at [50, 71] on div "Linked Orders" at bounding box center [44, 73] width 22 height 5
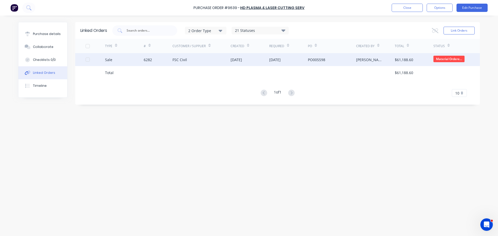
click at [150, 63] on div "6282" at bounding box center [158, 59] width 29 height 13
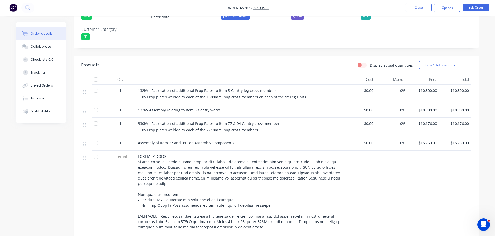
scroll to position [156, 0]
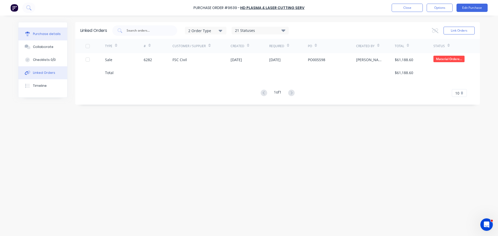
click at [50, 36] on button "Purchase details" at bounding box center [42, 34] width 49 height 13
type textarea "x"
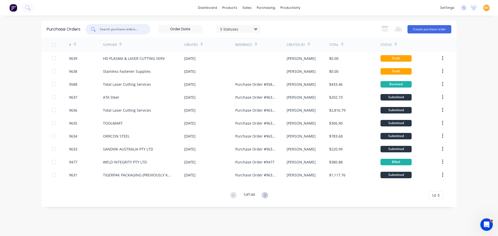
click at [127, 30] on input "text" at bounding box center [120, 29] width 43 height 5
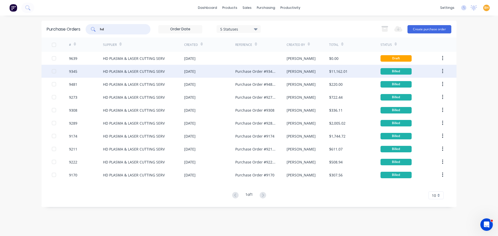
type input "hd"
click at [139, 74] on div "HD PLASMA & LASER CUTTING SERV" at bounding box center [134, 71] width 62 height 5
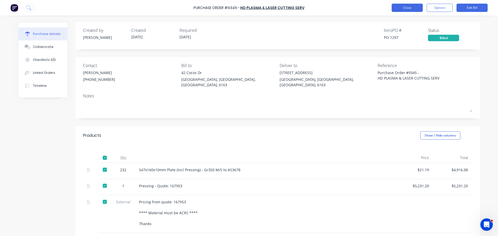
click at [398, 8] on button "Close" at bounding box center [407, 8] width 31 height 8
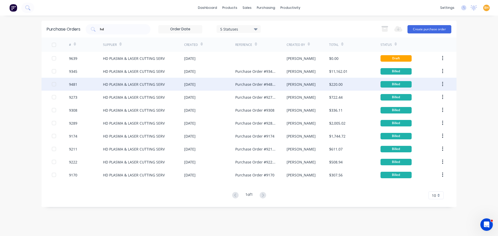
click at [145, 90] on div "HD PLASMA & LASER CUTTING SERV" at bounding box center [143, 84] width 81 height 13
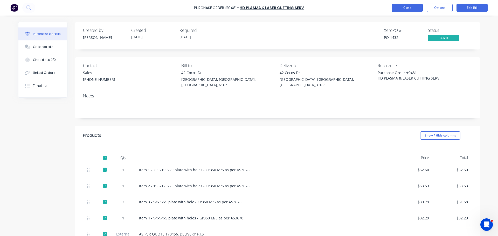
click at [397, 10] on button "Close" at bounding box center [407, 8] width 31 height 8
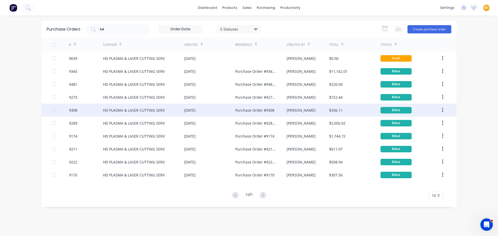
click at [147, 116] on div "HD PLASMA & LASER CUTTING SERV" at bounding box center [143, 110] width 81 height 13
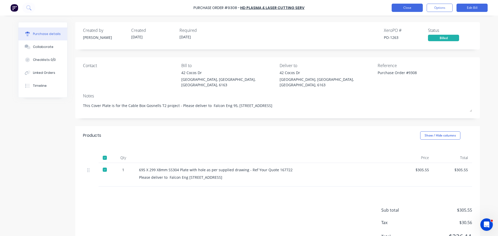
click at [394, 6] on button "Close" at bounding box center [407, 8] width 31 height 8
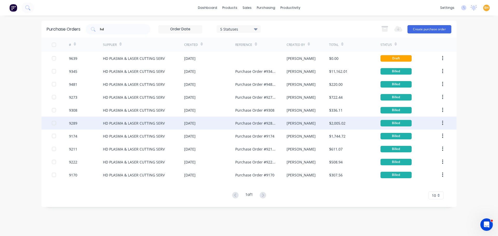
click at [138, 123] on div "HD PLASMA & LASER CUTTING SERV" at bounding box center [134, 123] width 62 height 5
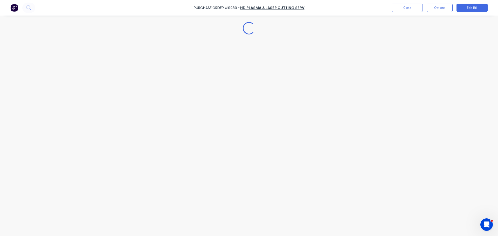
type textarea "x"
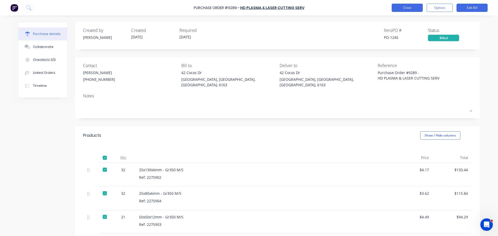
click at [410, 6] on button "Close" at bounding box center [407, 8] width 31 height 8
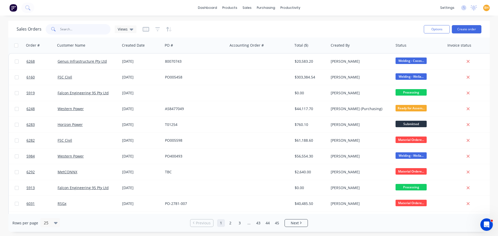
click at [84, 29] on input "text" at bounding box center [85, 29] width 51 height 10
click at [263, 7] on div "purchasing" at bounding box center [266, 8] width 24 height 8
click at [277, 27] on link "Purchase Orders" at bounding box center [288, 24] width 69 height 10
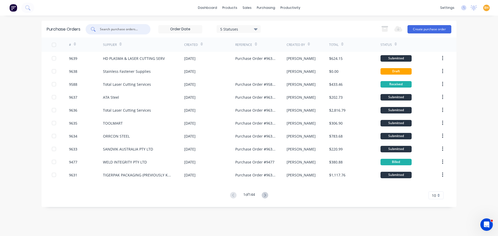
click at [113, 31] on input "text" at bounding box center [120, 29] width 43 height 5
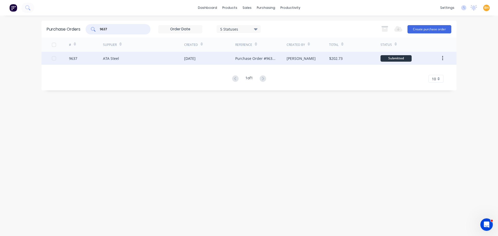
type input "9637"
click at [104, 58] on div "ATA Steel" at bounding box center [111, 58] width 16 height 5
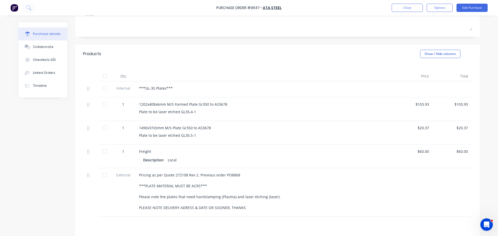
scroll to position [79, 0]
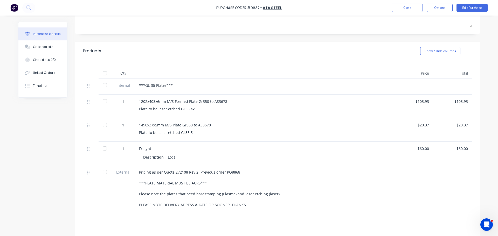
click at [355, 186] on div "Pricing as per Quote 272108 Rev 2. Previous order PO8868 ***PLATE MATERIAL MUST…" at bounding box center [264, 189] width 251 height 38
click at [402, 13] on div "Purchase Order #9637 - ATA Steel Close Options Edit Purchase" at bounding box center [249, 8] width 498 height 16
click at [402, 7] on button "Close" at bounding box center [407, 8] width 31 height 8
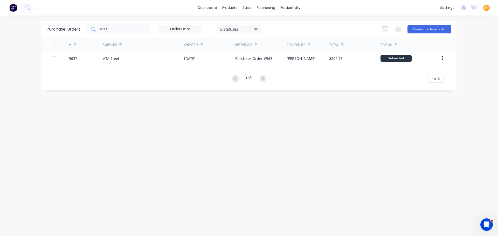
click at [111, 29] on input "9637" at bounding box center [120, 29] width 43 height 5
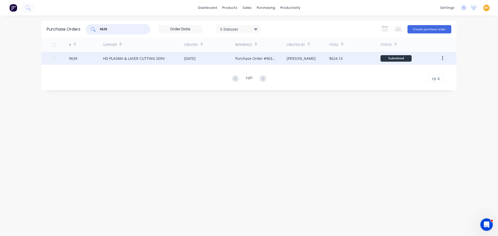
type input "9639"
click at [116, 63] on div "HD PLASMA & LASER CUTTING SERV" at bounding box center [143, 58] width 81 height 13
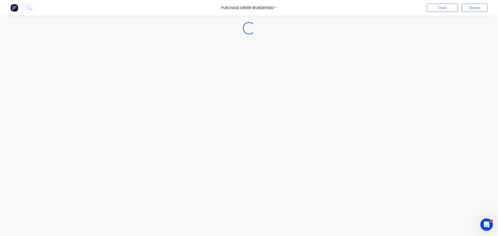
type textarea "x"
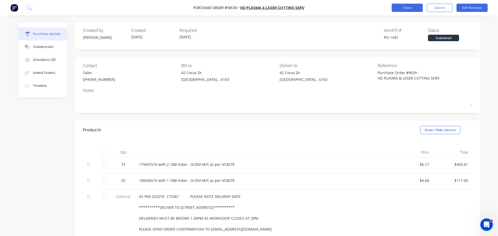
click at [400, 7] on button "Close" at bounding box center [407, 8] width 31 height 8
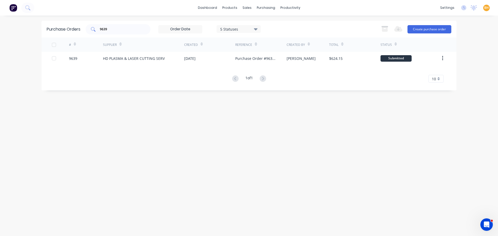
click at [113, 32] on div "9639" at bounding box center [118, 29] width 65 height 10
click at [248, 8] on div "sales" at bounding box center [247, 8] width 14 height 8
click at [259, 24] on div "Sales Orders" at bounding box center [266, 25] width 21 height 5
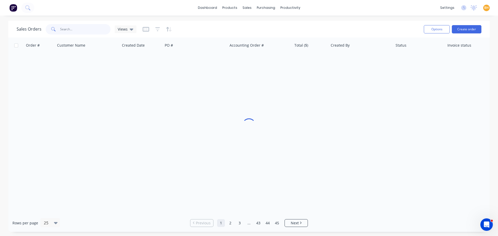
click at [80, 28] on input "text" at bounding box center [85, 29] width 51 height 10
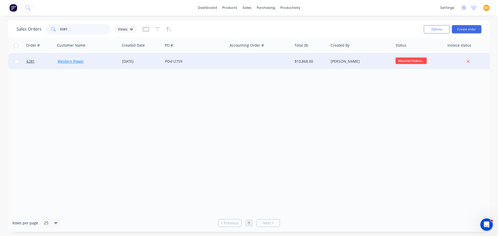
type input "6281"
click at [60, 63] on link "Western Power" at bounding box center [71, 61] width 26 height 5
click at [73, 57] on div "Western Power" at bounding box center [88, 62] width 65 height 16
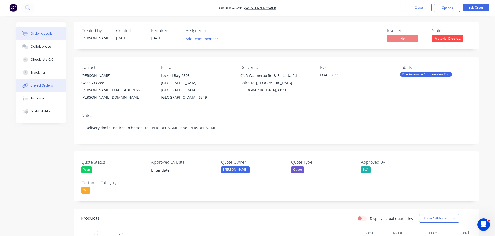
click at [35, 86] on div "Linked Orders" at bounding box center [42, 85] width 22 height 5
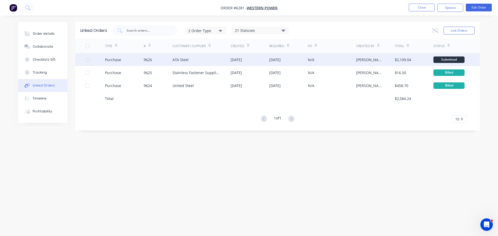
click at [177, 62] on div "ATA Steel" at bounding box center [181, 59] width 16 height 5
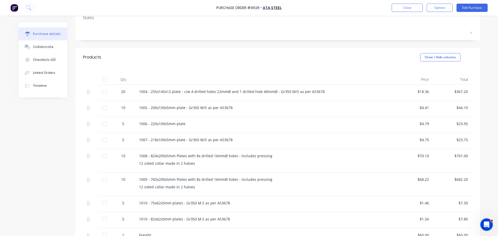
scroll to position [78, 0]
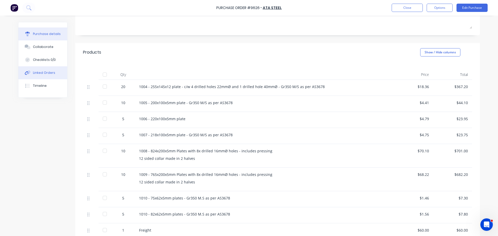
click at [46, 73] on div "Linked Orders" at bounding box center [44, 73] width 22 height 5
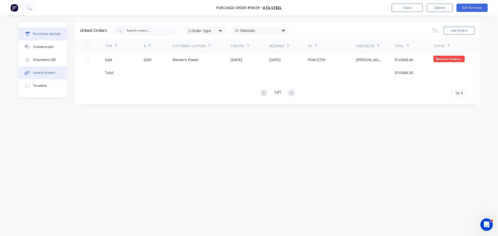
click at [38, 34] on div "Purchase details" at bounding box center [47, 34] width 28 height 5
type textarea "x"
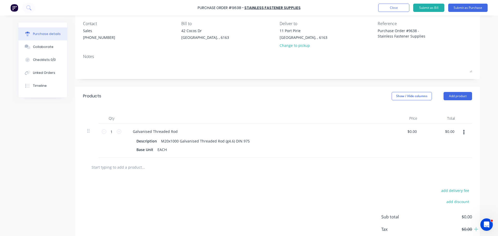
scroll to position [52, 0]
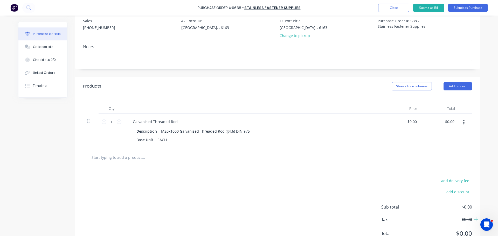
drag, startPoint x: 117, startPoint y: 163, endPoint x: 114, endPoint y: 161, distance: 2.9
click at [116, 163] on div at bounding box center [277, 157] width 389 height 19
type textarea "x"
click at [115, 160] on input "text" at bounding box center [143, 157] width 104 height 10
type input "m"
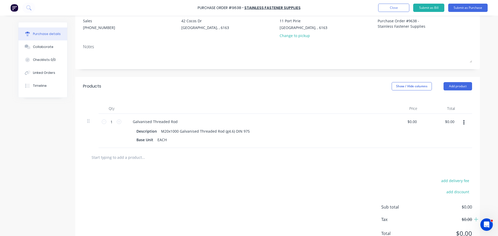
type textarea "x"
type input "m2"
type textarea "x"
type input "m20"
type textarea "x"
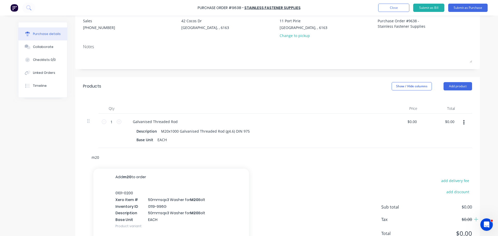
type input "m20"
type textarea "x"
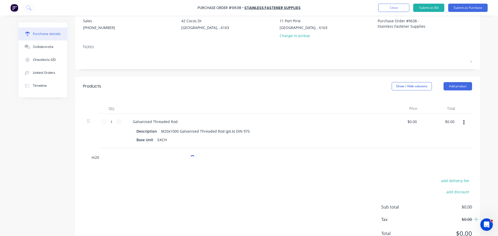
type input "m20 g"
type textarea "x"
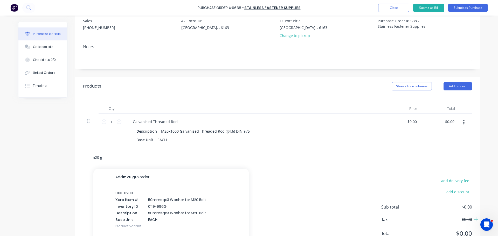
type input "m20 ga"
type textarea "x"
type input "m20 gal"
type textarea "x"
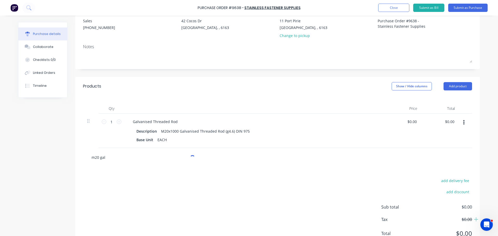
type input "m20 galv"
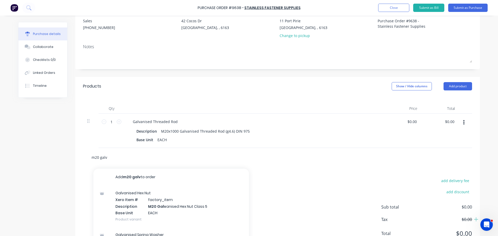
type textarea "x"
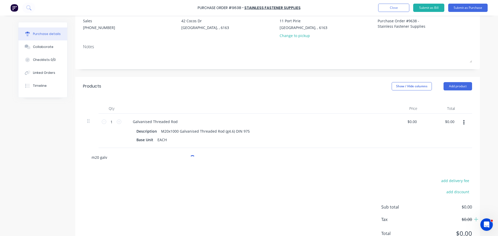
type input "m20 galv"
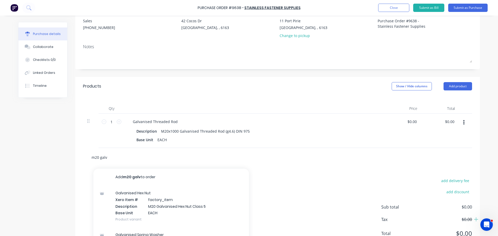
type textarea "x"
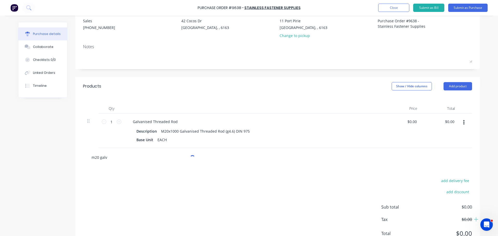
type input "m20 galv f"
type textarea "x"
type input "m20 galv fg"
type textarea "x"
type input "m20 galv fgl"
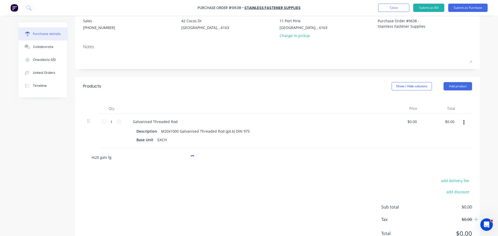
type textarea "x"
type input "m20 galv fgla"
type textarea "x"
type input "m20 galv fglat"
type textarea "x"
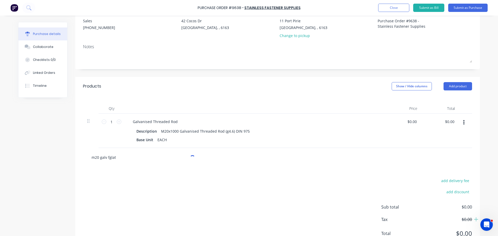
type input "m20 galv fgla"
type textarea "x"
type input "m20 galv fgl"
type textarea "x"
type input "m20 galv fg"
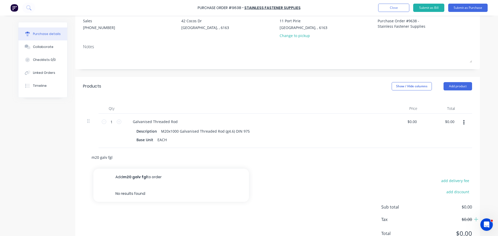
type textarea "x"
type input "m20 galv f"
type textarea "x"
type input "m20 galv fl"
type textarea "x"
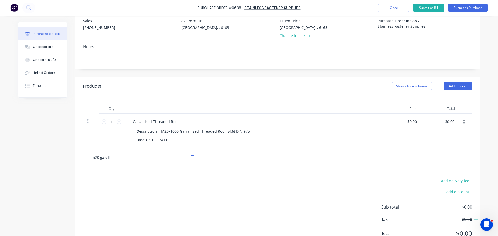
type input "m20 galv fla"
type textarea "x"
type input "m20 galv flat"
type textarea "x"
click at [106, 159] on input "m20 galv flat" at bounding box center [143, 157] width 104 height 10
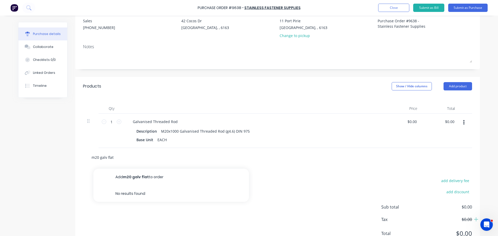
type input "m20 galvflat"
type textarea "x"
type input "m20 galflat"
type textarea "x"
type input "m20 gaflat"
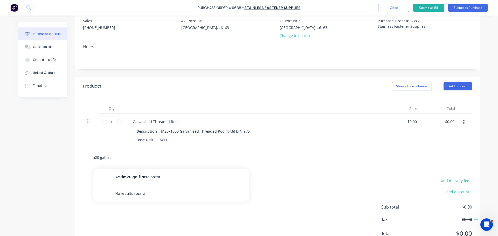
type textarea "x"
type input "m20 gflat"
type textarea "x"
type input "m20 flat"
type textarea "x"
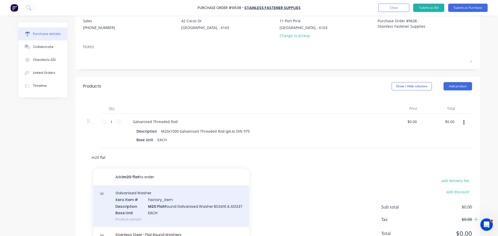
scroll to position [26, 0]
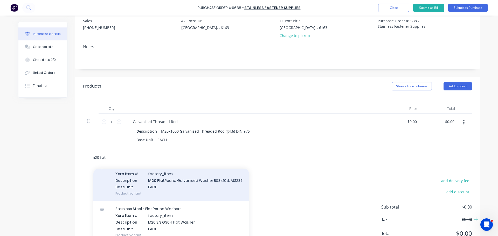
type input "m20 flat"
click at [160, 185] on div "Galvanised Washer Xero Item # factory_item Description M20 Flat Round Galvanise…" at bounding box center [171, 181] width 156 height 42
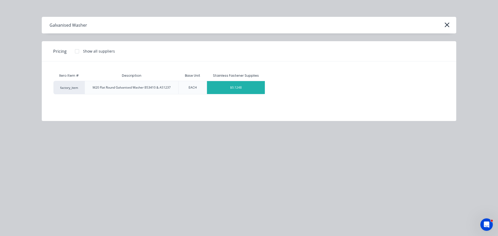
type textarea "x"
click at [249, 92] on div "$0.1248" at bounding box center [236, 87] width 58 height 13
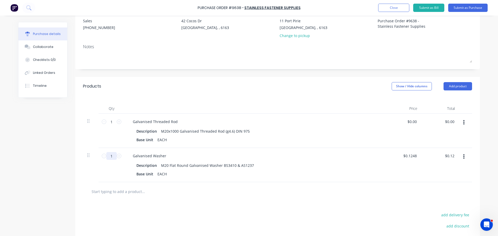
click at [113, 158] on input "1" at bounding box center [111, 156] width 10 height 8
type textarea "x"
type input "3"
type input "$0.37"
type textarea "x"
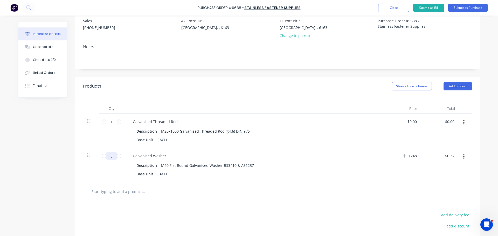
type input "30"
type input "$3.74"
type textarea "x"
type input "30"
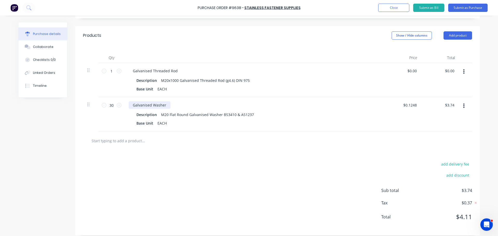
scroll to position [104, 0]
type textarea "x"
click at [123, 138] on input "text" at bounding box center [143, 140] width 104 height 10
type input "m"
type textarea "x"
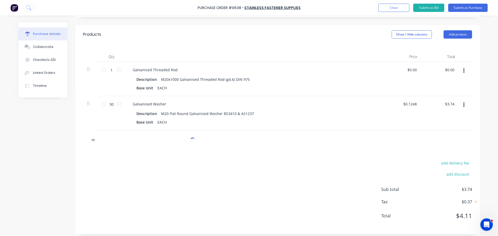
type input "m2"
type textarea "x"
type input "m29"
type textarea "x"
type input "m2"
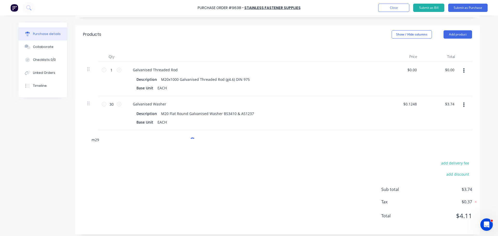
type textarea "x"
type input "m20"
type textarea "x"
type input "m20"
type textarea "x"
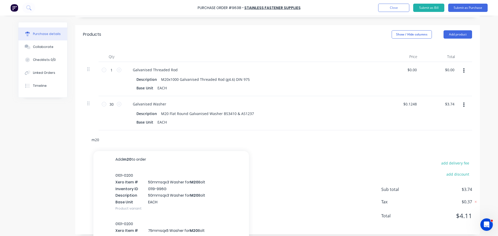
type input "m20 s"
type textarea "x"
type input "m20 sp"
type textarea "x"
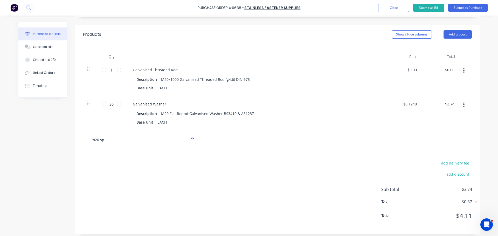
type input "m20 spr"
type textarea "x"
type input "m20 spri"
type textarea "x"
type input "m20 sprin"
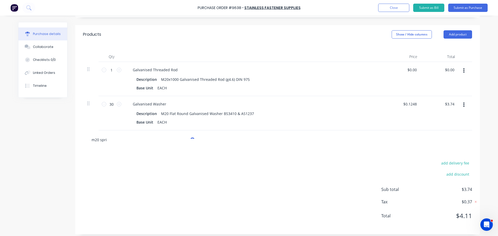
type textarea "x"
type input "m20 spring"
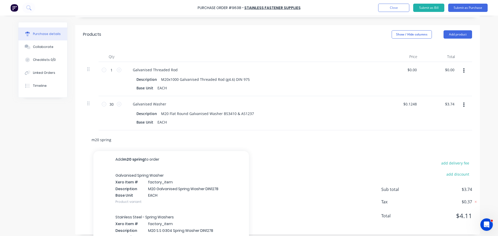
type textarea "x"
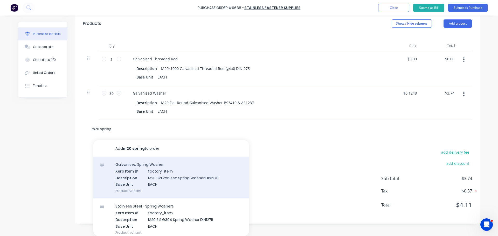
type input "m20 spring"
click at [171, 176] on div "Galvanised Spring Washer Xero Item # factory_item Description M20 Galvanised Sp…" at bounding box center [171, 178] width 156 height 42
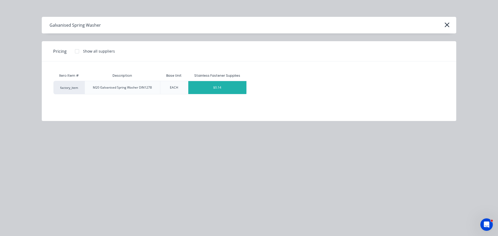
type textarea "x"
click at [205, 87] on div "$0.14" at bounding box center [217, 87] width 58 height 13
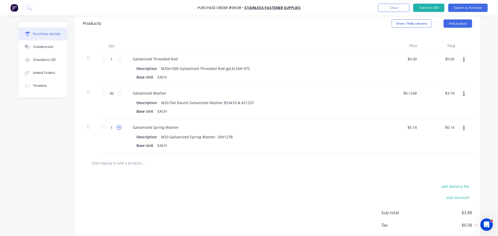
click at [118, 126] on icon at bounding box center [119, 127] width 5 height 5
type textarea "x"
type input "2"
type input "$0.28"
click at [112, 128] on input "2" at bounding box center [111, 128] width 10 height 8
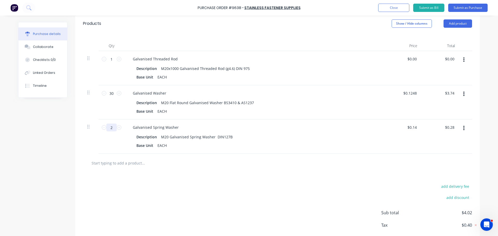
type textarea "x"
type input "3"
type input "$0.42"
type textarea "x"
type input "30"
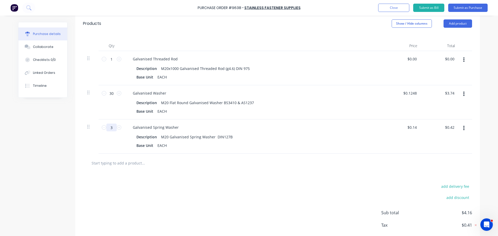
type input "$4.20"
type textarea "x"
type input "30"
type textarea "x"
click at [133, 164] on input "text" at bounding box center [143, 163] width 104 height 10
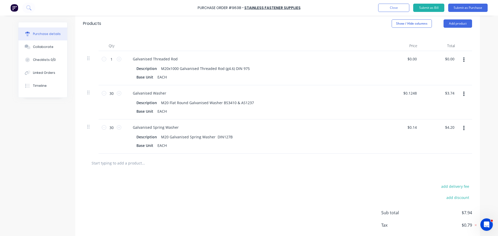
type input "m"
type textarea "x"
type input "m2"
type textarea "x"
type input "m20"
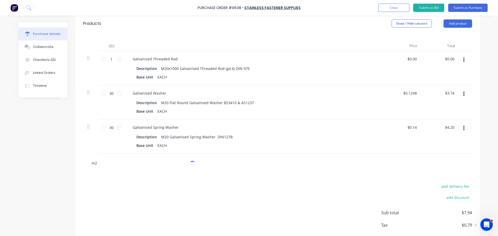
type textarea "x"
type input "m20"
type textarea "x"
type input "m20 n"
type textarea "x"
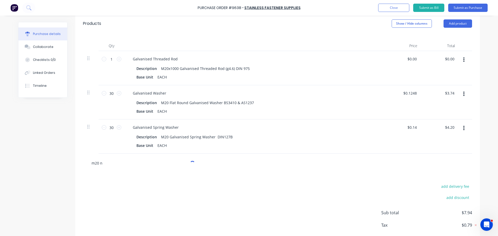
type input "m20 nu"
type textarea "x"
type input "m20 nut"
type textarea "x"
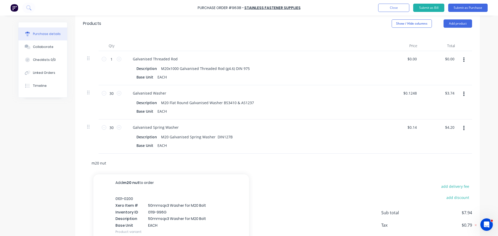
type input "m20 nuts"
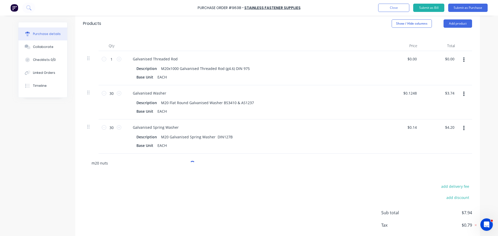
type textarea "x"
type input "m20 nut"
type textarea "x"
type input "m20 nu"
type textarea "x"
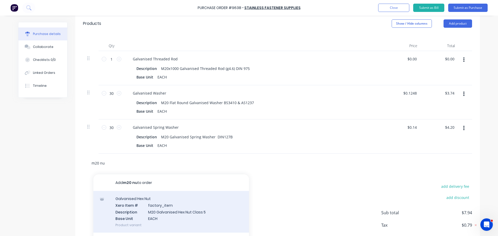
type input "m20 nu"
click at [171, 208] on div "Galvanised Hex Nut Xero Item # factory_item Description M20 Galvanised Hex Nut …" at bounding box center [171, 212] width 156 height 42
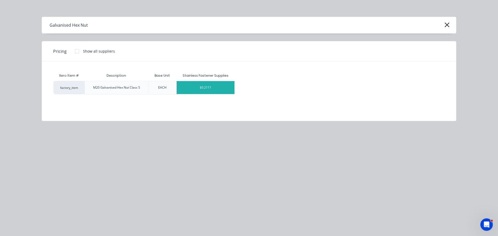
type textarea "x"
click at [199, 87] on div "$0.2111" at bounding box center [206, 87] width 58 height 13
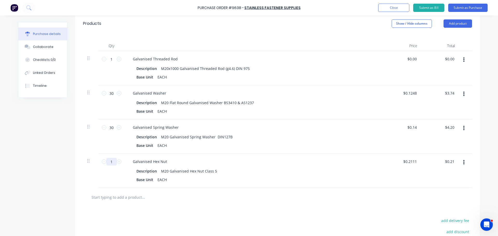
click at [111, 162] on input "1" at bounding box center [111, 162] width 10 height 8
type textarea "x"
type input "3"
type input "$0.63"
type textarea "x"
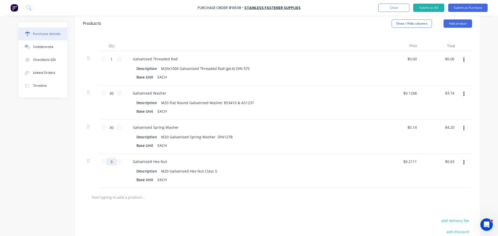
type input "30"
type input "$6.33"
type textarea "x"
type input "30"
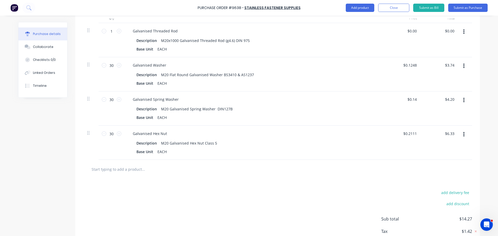
scroll to position [167, 0]
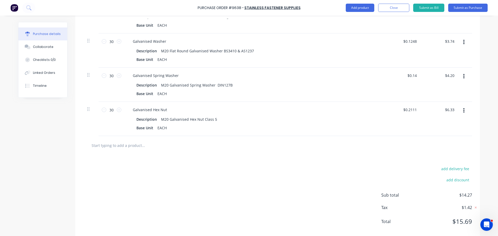
type textarea "x"
click at [118, 142] on input "text" at bounding box center [143, 145] width 104 height 10
type input "m"
type textarea "x"
type input "m1"
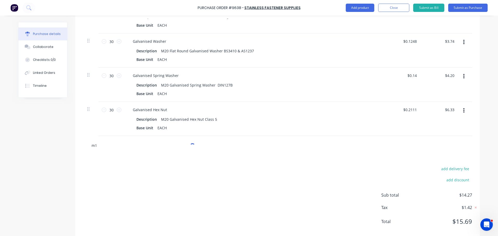
type textarea "x"
type input "m16"
type textarea "x"
type input "m16x"
type textarea "x"
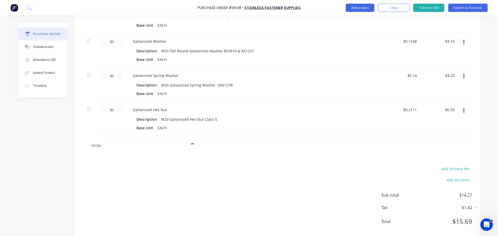
type input "m16x"
type textarea "x"
type input "m16x 4"
type textarea "x"
type input "m16x 45"
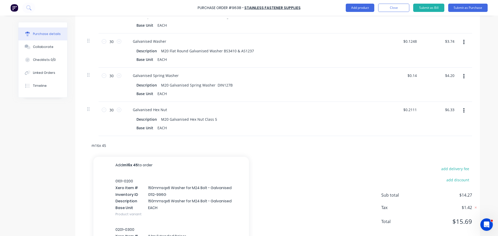
type textarea "x"
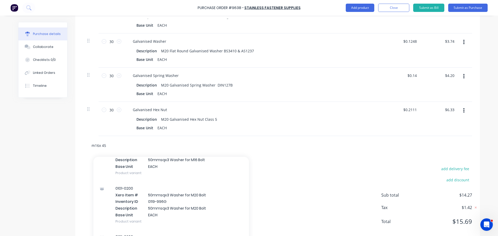
scroll to position [675, 0]
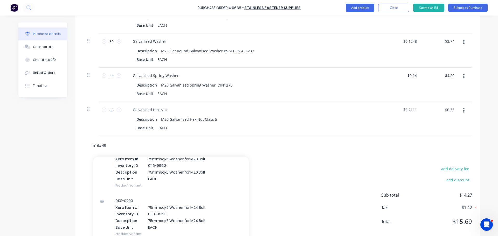
click at [110, 147] on input "m16x 45" at bounding box center [143, 145] width 104 height 10
type input "m16x 4"
type textarea "x"
type input "m16x"
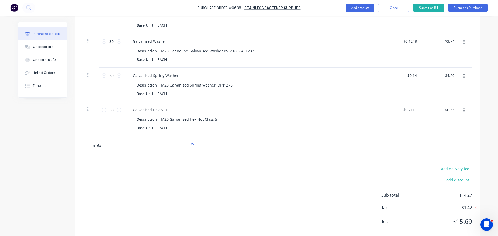
type textarea "x"
type input "m16x"
type textarea "x"
type input "m16x4"
type textarea "x"
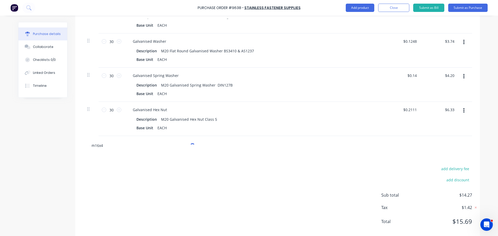
type input "m16x45"
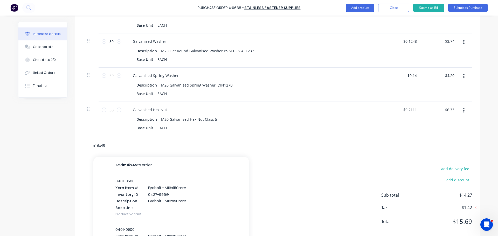
type textarea "x"
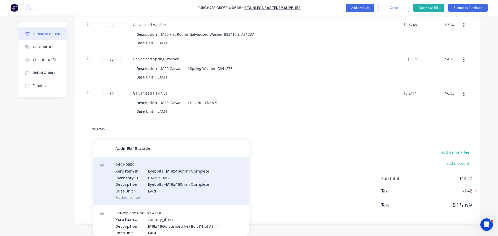
scroll to position [26, 0]
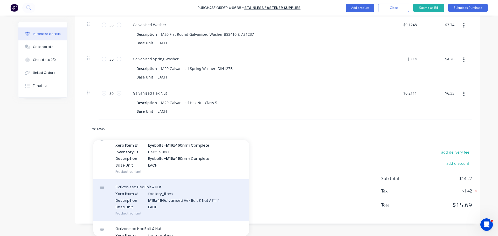
type input "m16x45"
click at [145, 201] on div "Galvanised Hex Bolt & Nut Xero Item # factory_item Description M16x45 Galvanise…" at bounding box center [171, 201] width 156 height 42
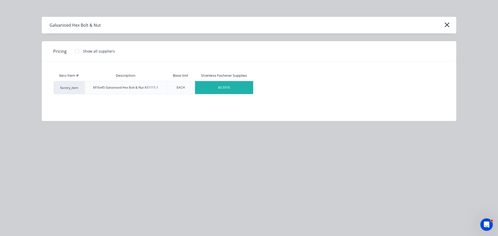
type textarea "x"
click at [219, 91] on div "$0.5018" at bounding box center [224, 87] width 58 height 13
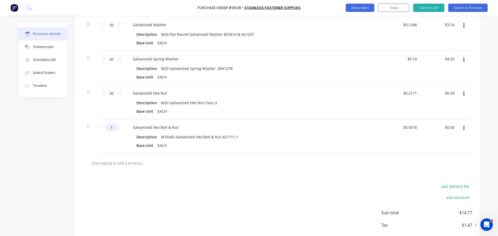
click at [112, 129] on input "1" at bounding box center [111, 128] width 10 height 8
type textarea "x"
type input "5"
type input "$2.51"
type textarea "x"
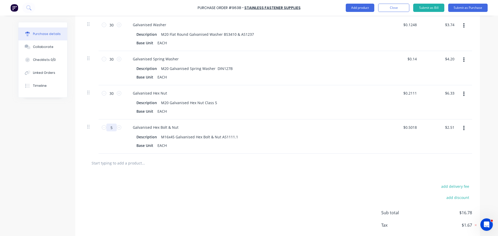
type input "50"
type input "$25.09"
type textarea "x"
type input "50"
click at [464, 129] on icon "button" at bounding box center [464, 129] width 1 height 6
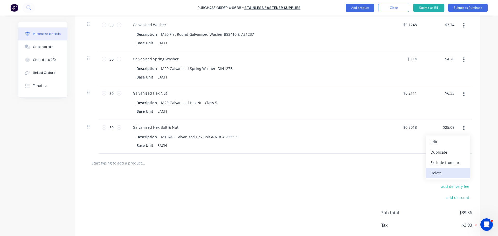
click at [436, 173] on button "Delete" at bounding box center [448, 173] width 44 height 10
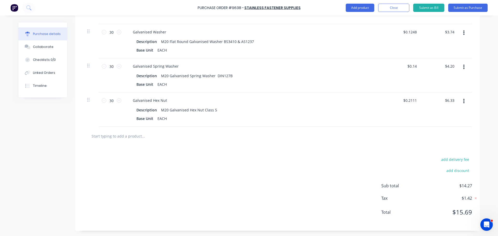
scroll to position [176, 0]
type textarea "x"
click at [127, 134] on input "text" at bounding box center [143, 136] width 104 height 10
type input "m"
type textarea "x"
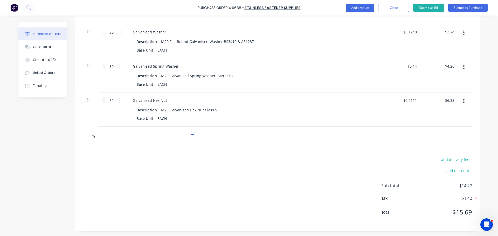
type input "m1"
type textarea "x"
type input "m16"
type textarea "x"
type input "m16x"
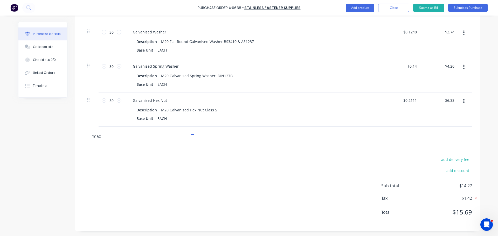
type textarea "x"
type input "m16x4"
type textarea "x"
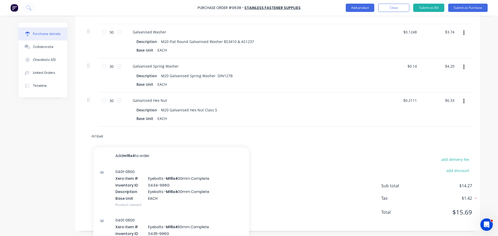
type input "m16x45"
type textarea "x"
type input "m16x45"
type textarea "x"
type input "m16x45 s"
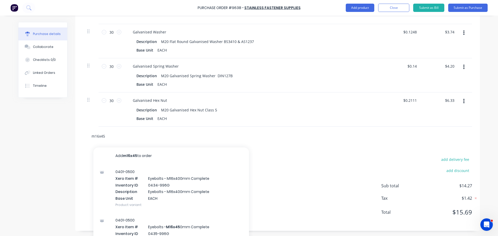
type textarea "x"
type input "m16x45 se"
type textarea "x"
type input "m16x45 set"
type textarea "x"
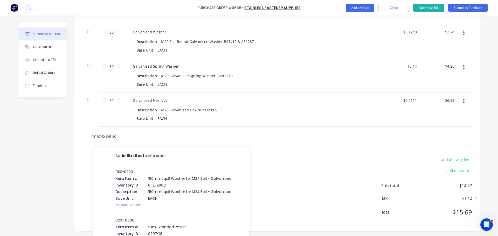
type input "m16x45 set scr"
type textarea "x"
type input "m16x45 set screw"
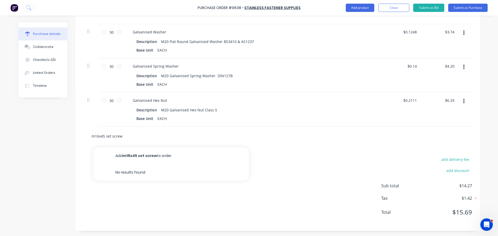
type textarea "x"
type input "m16x45 set scre"
type textarea "x"
type input "m16x45 set scr"
type textarea "x"
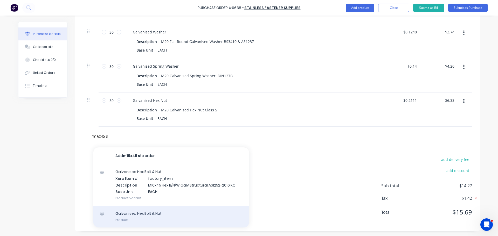
click at [140, 222] on div "Galvanised Hex Bolt & Nut Product" at bounding box center [171, 217] width 156 height 22
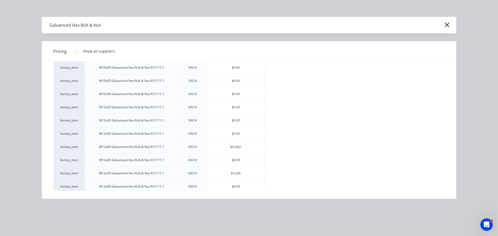
scroll to position [41, 0]
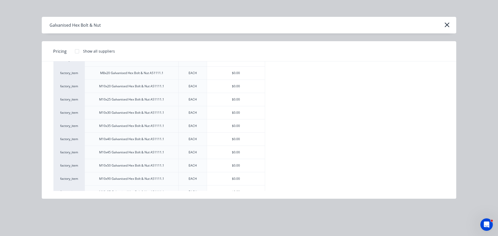
click at [443, 27] on div "Galvanised Hex Bolt & Nut" at bounding box center [249, 25] width 415 height 17
click at [445, 25] on icon "button" at bounding box center [447, 24] width 5 height 7
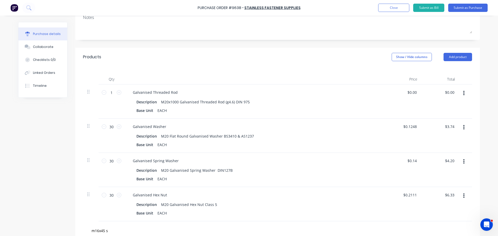
scroll to position [20, 0]
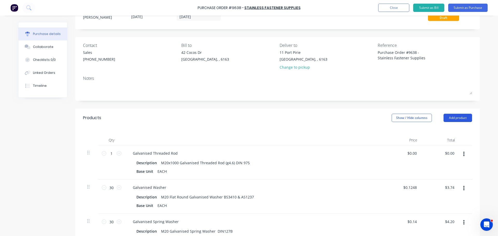
click at [448, 117] on button "Add product" at bounding box center [458, 118] width 29 height 8
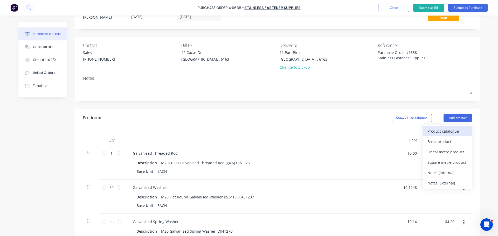
click at [428, 128] on div "Product catalogue" at bounding box center [448, 132] width 40 height 8
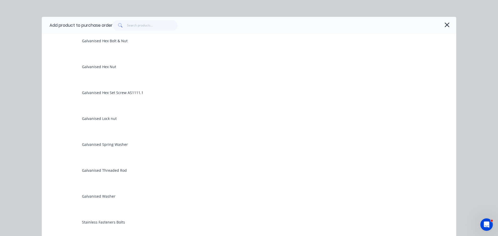
scroll to position [104, 0]
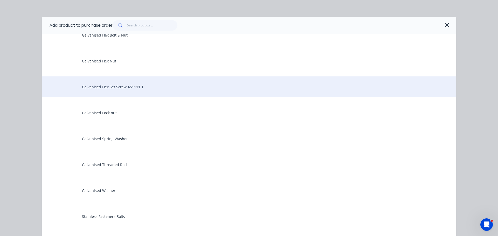
click at [128, 93] on div "Galvanised Hex Set Screw AS1111.1" at bounding box center [249, 87] width 415 height 21
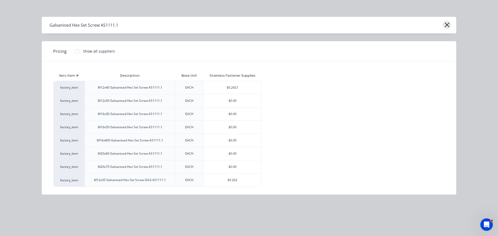
click at [446, 24] on icon "button" at bounding box center [447, 24] width 5 height 7
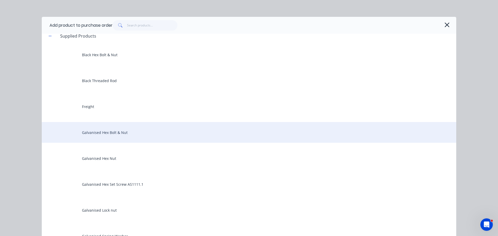
scroll to position [0, 0]
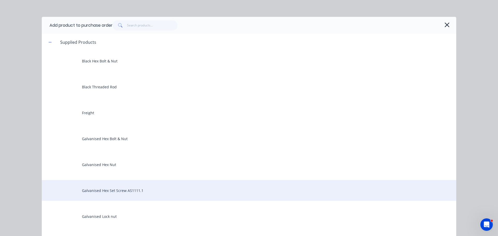
click at [116, 187] on div "Galvanised Hex Set Screw AS1111.1" at bounding box center [249, 190] width 415 height 21
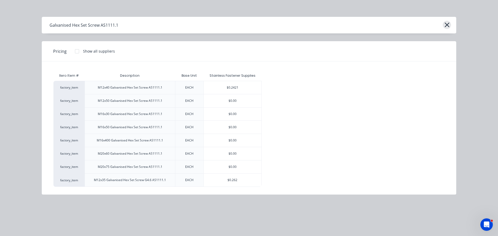
click at [450, 24] on icon "button" at bounding box center [447, 24] width 5 height 7
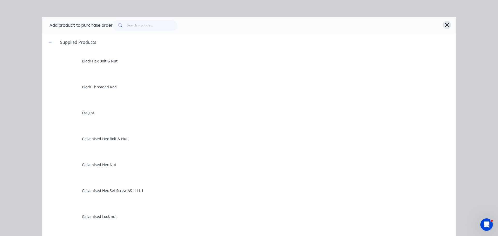
click at [446, 24] on icon "button" at bounding box center [447, 25] width 5 height 5
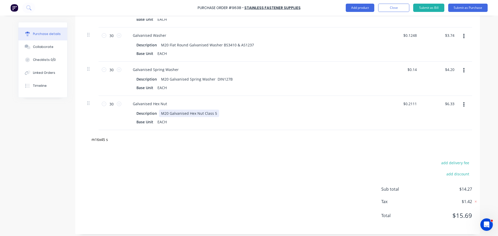
scroll to position [176, 0]
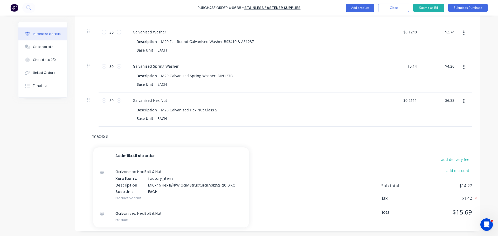
click at [109, 136] on input "m16x45 s" at bounding box center [143, 136] width 104 height 10
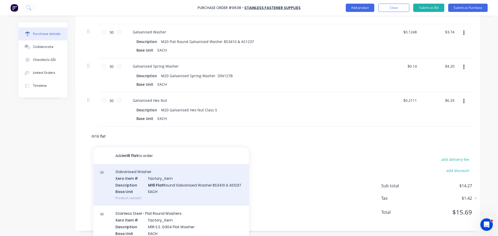
click at [187, 190] on div "Galvanised Washer Xero Item # factory_item Description M16 Flat Round Galvanise…" at bounding box center [171, 185] width 156 height 42
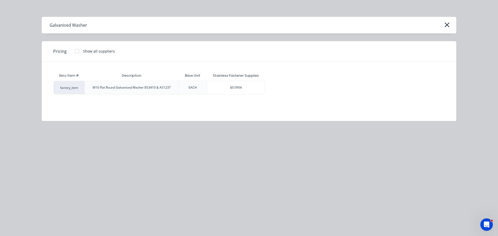
click at [238, 91] on div "$0.0904" at bounding box center [236, 87] width 58 height 13
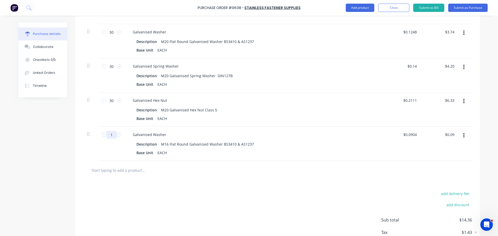
click at [114, 133] on input "1" at bounding box center [111, 135] width 10 height 8
click at [115, 172] on input "text" at bounding box center [143, 170] width 104 height 10
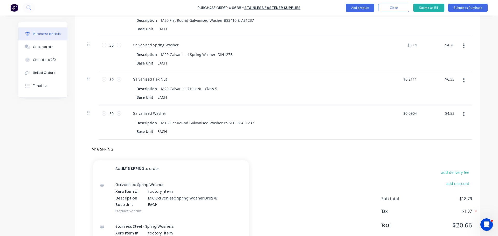
scroll to position [218, 0]
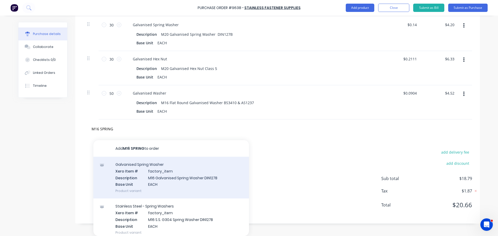
click at [178, 183] on div "Galvanised Spring Washer Xero Item # factory_item Description M16 Galvanised Sp…" at bounding box center [171, 178] width 156 height 42
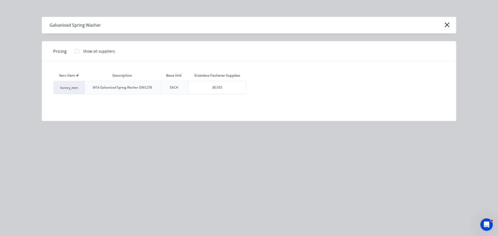
click at [230, 88] on div "$0.055" at bounding box center [217, 87] width 58 height 13
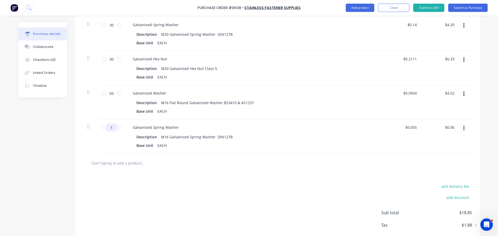
click at [112, 127] on input "1" at bounding box center [111, 128] width 10 height 8
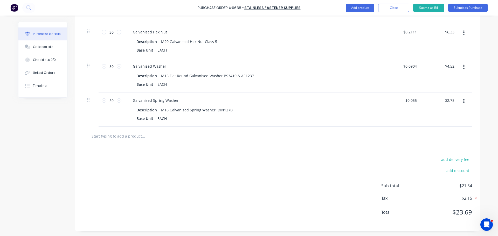
scroll to position [245, 0]
click at [119, 135] on input "text" at bounding box center [143, 136] width 104 height 10
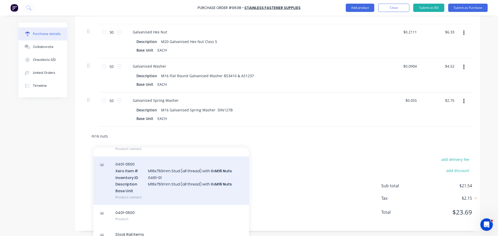
scroll to position [66, 0]
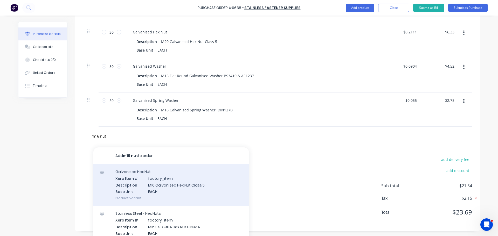
click at [174, 192] on div "Galvanised Hex Nut Xero Item # factory_item Description M16 Galvanised Hex Nut …" at bounding box center [171, 185] width 156 height 42
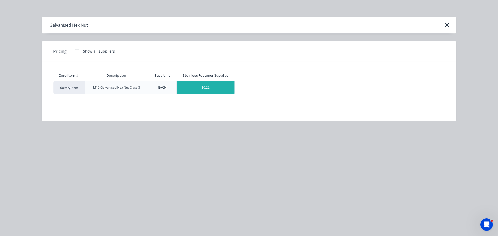
click at [198, 91] on div "$0.22" at bounding box center [206, 87] width 58 height 13
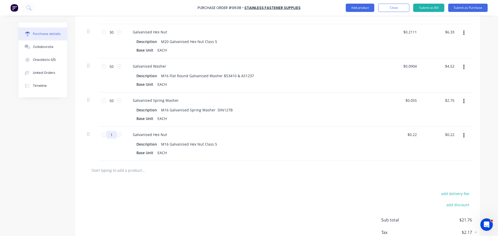
click at [113, 135] on input "1" at bounding box center [111, 135] width 10 height 8
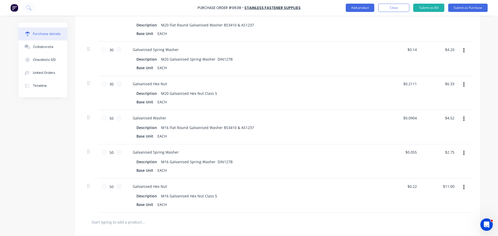
scroll to position [115, 0]
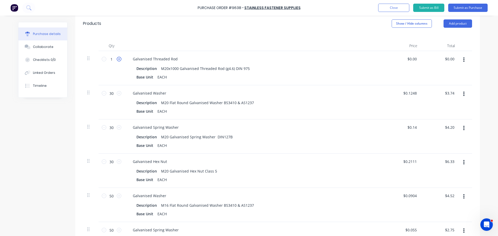
click at [117, 59] on icon at bounding box center [119, 59] width 5 height 5
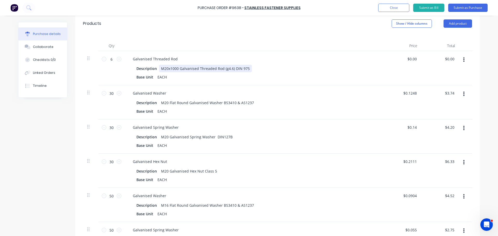
click at [333, 70] on div "Description M20x1000 Galvanised Threaded Rod (g4.6) DIN 975" at bounding box center [253, 69] width 238 height 8
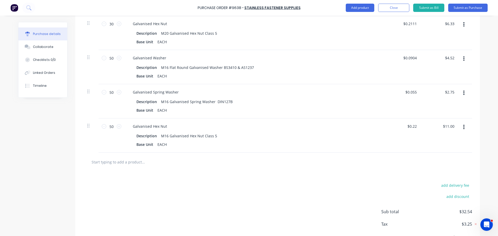
scroll to position [227, 0]
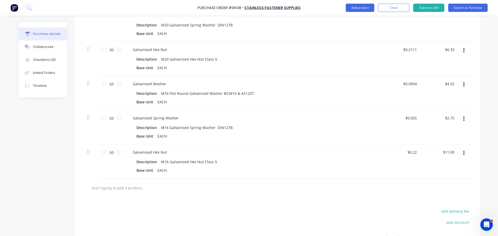
click at [123, 189] on input "text" at bounding box center [143, 188] width 104 height 10
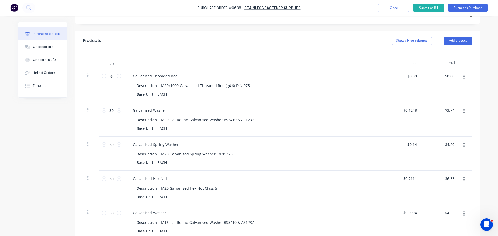
scroll to position [97, 0]
click at [449, 42] on button "Add product" at bounding box center [458, 41] width 29 height 8
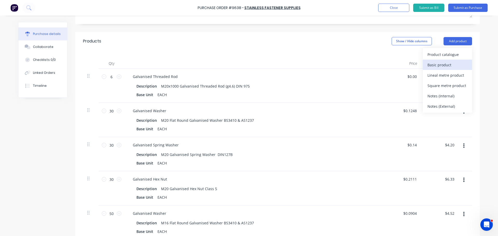
click at [441, 65] on div "Basic product" at bounding box center [448, 65] width 40 height 8
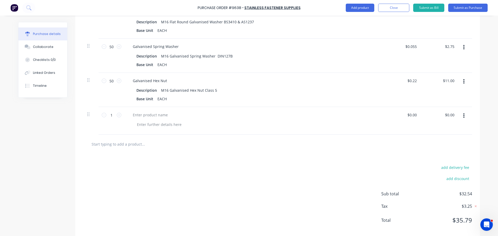
scroll to position [307, 0]
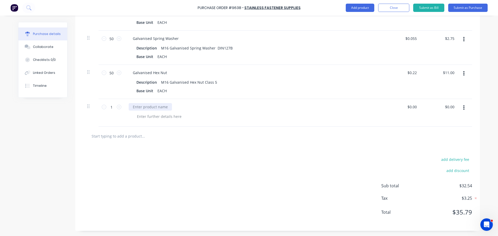
click at [138, 106] on div at bounding box center [150, 107] width 43 height 8
click at [117, 109] on icon at bounding box center [119, 107] width 5 height 5
click at [114, 109] on input "2" at bounding box center [111, 107] width 10 height 8
click at [148, 105] on div at bounding box center [150, 107] width 43 height 8
click at [250, 113] on div at bounding box center [256, 117] width 247 height 8
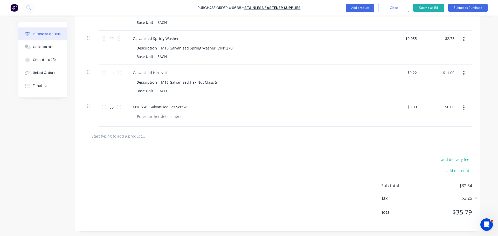
click at [124, 138] on input "text" at bounding box center [143, 136] width 104 height 10
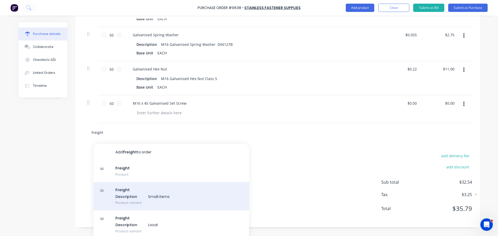
scroll to position [313, 0]
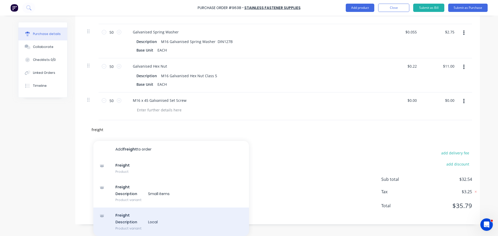
click at [123, 222] on div "Freight Description Local Product variant" at bounding box center [171, 222] width 156 height 29
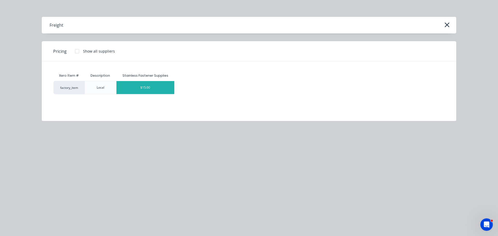
click at [152, 89] on div "$15.00" at bounding box center [146, 87] width 58 height 13
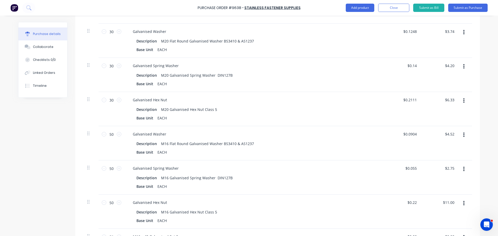
scroll to position [47, 0]
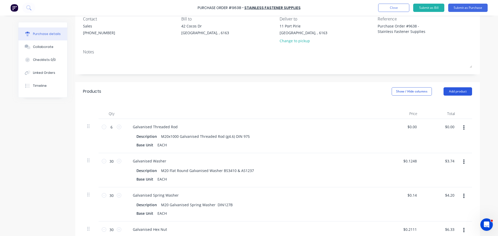
click at [458, 92] on button "Add product" at bounding box center [458, 91] width 29 height 8
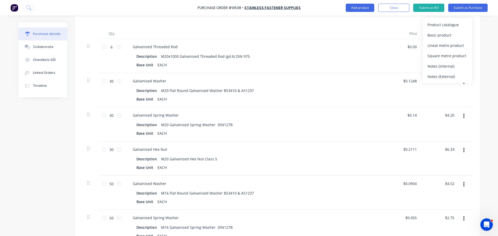
scroll to position [73, 0]
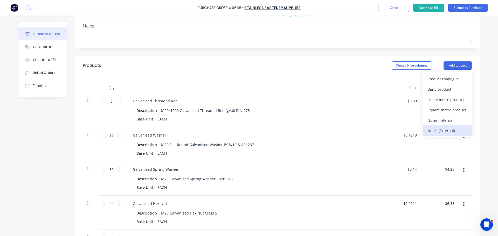
click at [434, 129] on div "Notes (External)" at bounding box center [448, 131] width 40 height 8
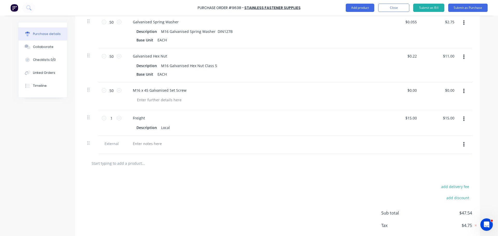
scroll to position [350, 0]
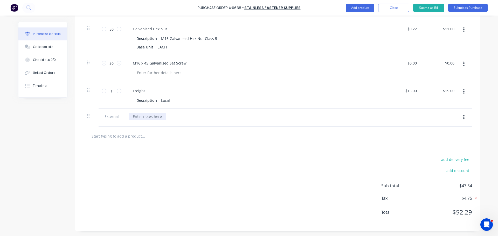
click at [148, 118] on div at bounding box center [147, 117] width 37 height 8
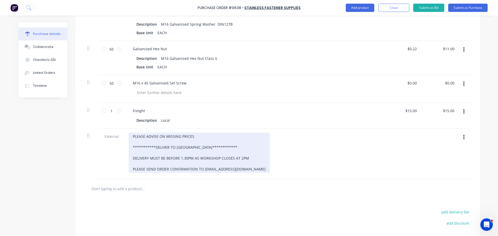
scroll to position [383, 0]
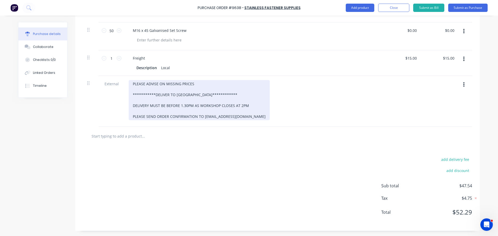
click at [130, 84] on div "**********" at bounding box center [199, 100] width 141 height 40
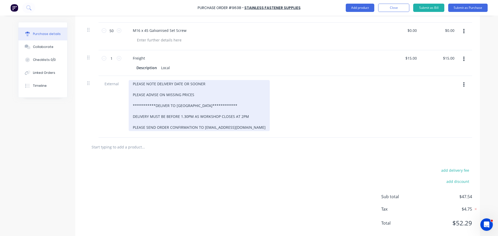
click at [207, 82] on div "**********" at bounding box center [199, 105] width 141 height 51
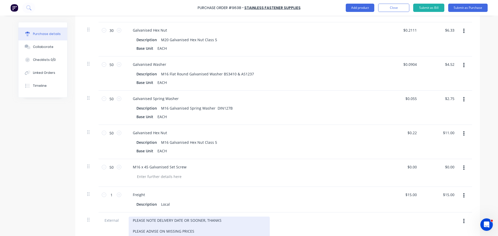
scroll to position [253, 0]
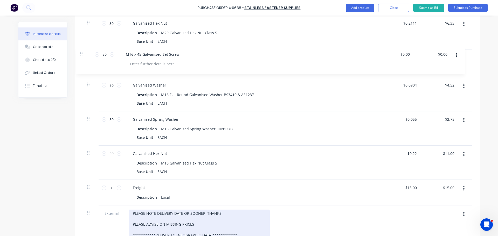
drag, startPoint x: 87, startPoint y: 159, endPoint x: 83, endPoint y: 51, distance: 107.8
click at [83, 51] on div "6 6 Galvanised Threaded Rod Description M20x1000 Galvanised Threaded Rod (g4.6)…" at bounding box center [277, 76] width 389 height 327
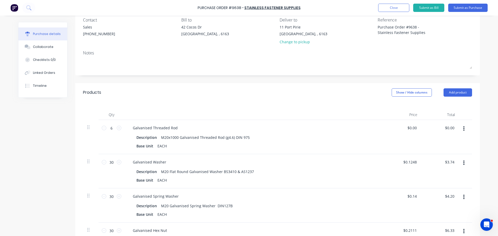
scroll to position [31, 0]
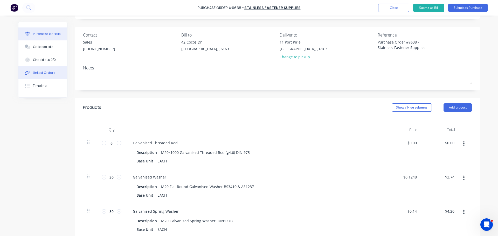
click at [37, 74] on div "Linked Orders" at bounding box center [44, 73] width 22 height 5
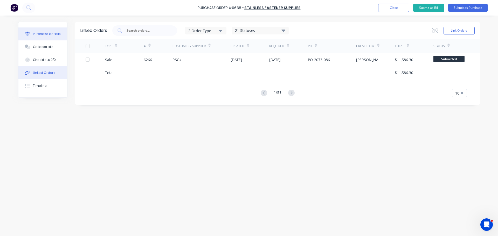
click at [41, 35] on div "Purchase details" at bounding box center [47, 34] width 28 height 5
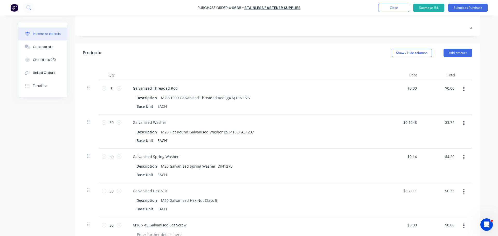
scroll to position [83, 0]
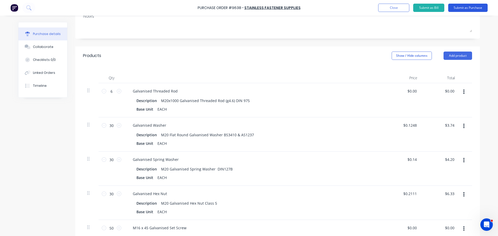
click at [475, 8] on button "Submit as Purchase" at bounding box center [468, 8] width 39 height 8
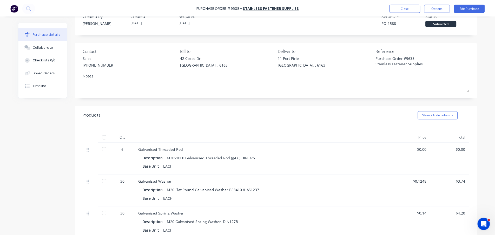
scroll to position [0, 0]
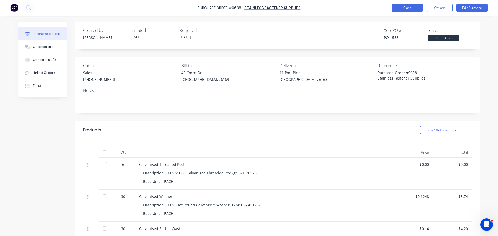
click at [399, 8] on button "Close" at bounding box center [407, 8] width 31 height 8
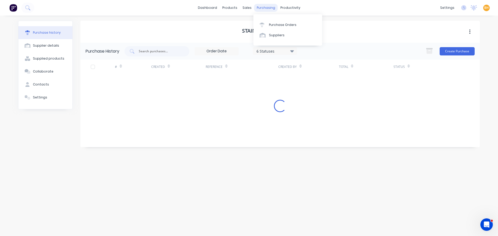
click at [265, 7] on div "purchasing" at bounding box center [266, 8] width 24 height 8
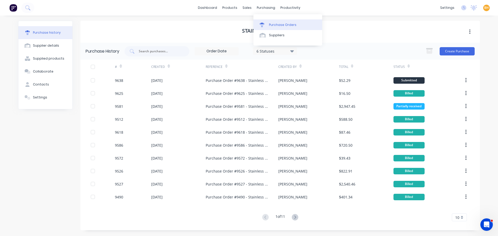
click at [274, 24] on div "Purchase Orders" at bounding box center [283, 25] width 28 height 5
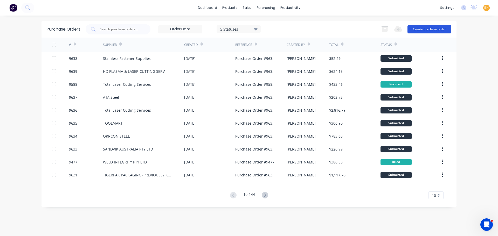
click at [440, 30] on button "Create purchase order" at bounding box center [430, 29] width 44 height 8
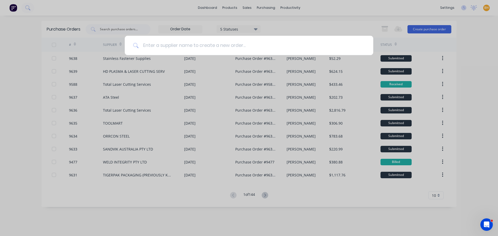
click at [160, 49] on input at bounding box center [252, 45] width 226 height 19
click at [157, 45] on input at bounding box center [252, 45] width 226 height 19
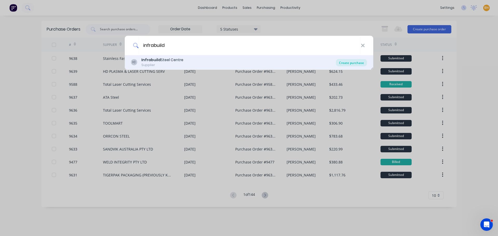
click at [356, 62] on div "Create purchase" at bounding box center [351, 62] width 31 height 7
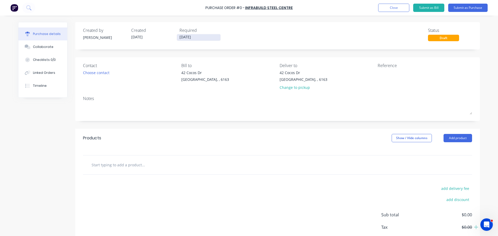
click at [182, 36] on input "[DATE]" at bounding box center [199, 37] width 44 height 6
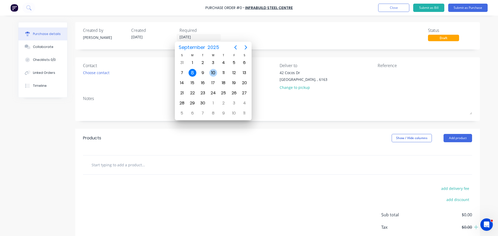
click at [216, 71] on div "10" at bounding box center [213, 73] width 8 height 8
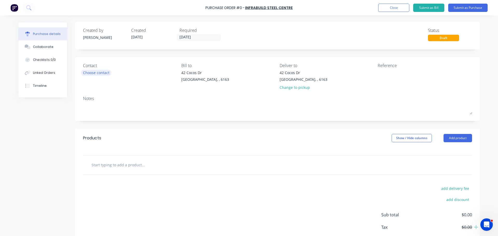
click at [90, 71] on div "Choose contact" at bounding box center [96, 72] width 26 height 5
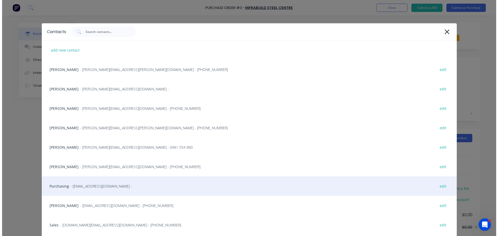
scroll to position [80, 0]
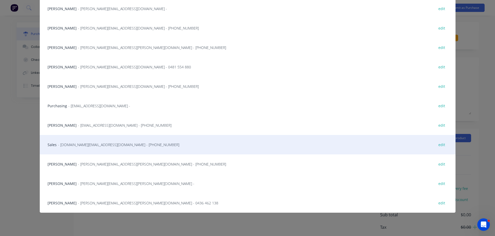
click at [65, 148] on div "Sales - [DOMAIN_NAME][EMAIL_ADDRESS][DOMAIN_NAME] - [PHONE_NUMBER] edit" at bounding box center [247, 144] width 415 height 19
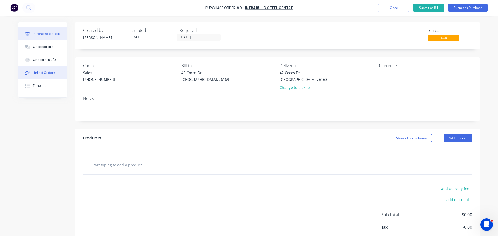
click at [47, 76] on button "Linked Orders" at bounding box center [42, 72] width 49 height 13
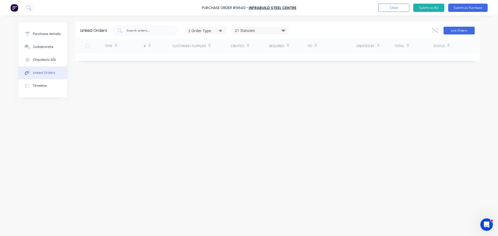
click at [451, 30] on button "Link Orders" at bounding box center [459, 31] width 31 height 8
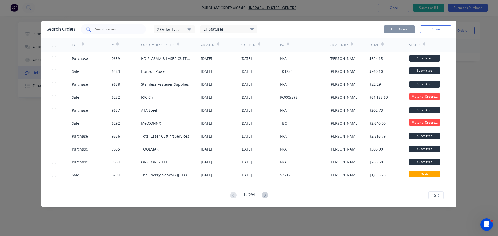
click at [109, 29] on input "text" at bounding box center [116, 29] width 43 height 5
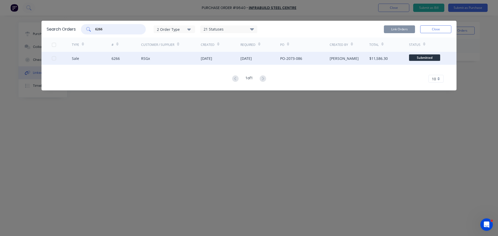
click at [54, 59] on div at bounding box center [54, 58] width 10 height 10
click at [392, 29] on button "Link Orders" at bounding box center [399, 29] width 31 height 8
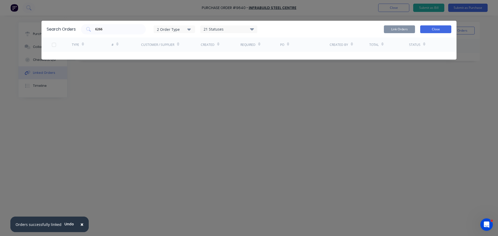
click at [445, 29] on button "Close" at bounding box center [436, 29] width 31 height 8
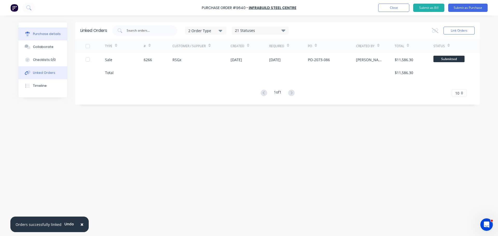
click at [43, 37] on button "Purchase details" at bounding box center [42, 34] width 49 height 13
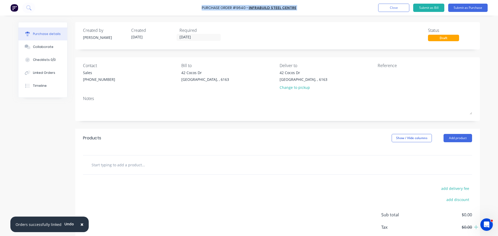
drag, startPoint x: 202, startPoint y: 7, endPoint x: 295, endPoint y: 5, distance: 92.4
click at [295, 5] on div "Purchase Order #9640 - Infrabuild Steel Centre Add product Close Submit as Bill…" at bounding box center [249, 8] width 498 height 16
copy div "Purchase Order #9640 - Infrabuild Steel Centre Add product Close Submit as Bill…"
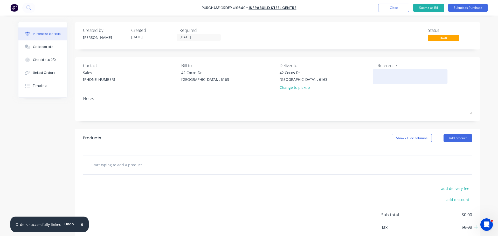
click at [382, 73] on textarea at bounding box center [410, 76] width 65 height 12
paste textarea "Purchase Order #9640 - Infrabuild Steel Centre"
click at [354, 99] on div "Notes" at bounding box center [277, 99] width 389 height 6
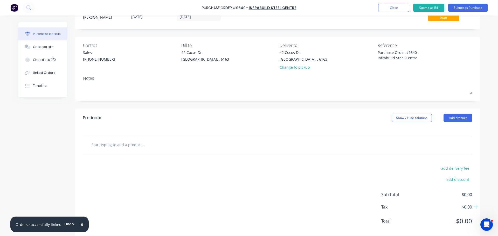
scroll to position [26, 0]
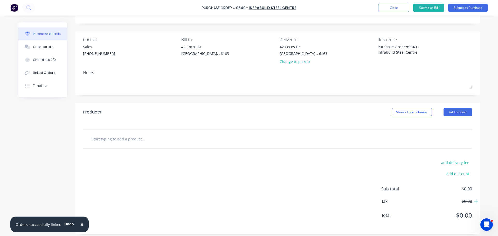
click at [80, 225] on span "×" at bounding box center [81, 224] width 3 height 7
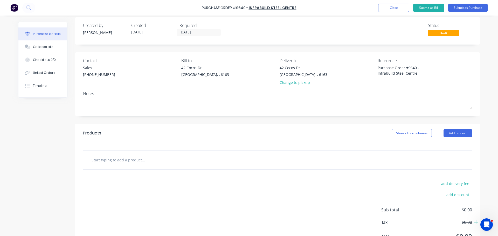
scroll to position [0, 0]
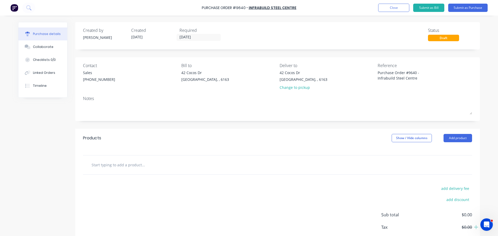
click at [159, 172] on div at bounding box center [277, 165] width 389 height 19
click at [134, 163] on input "text" at bounding box center [143, 165] width 104 height 10
click at [114, 167] on input "text" at bounding box center [143, 165] width 104 height 10
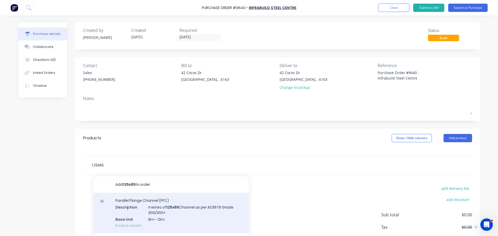
click at [177, 214] on div "Parallel Flange Channel (PFC) Description metres of 125x65 Channel as per AS367…" at bounding box center [171, 213] width 156 height 40
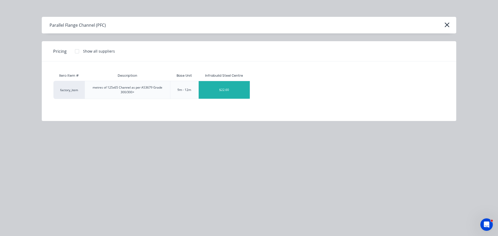
click at [207, 88] on div "$22.60" at bounding box center [224, 90] width 51 height 18
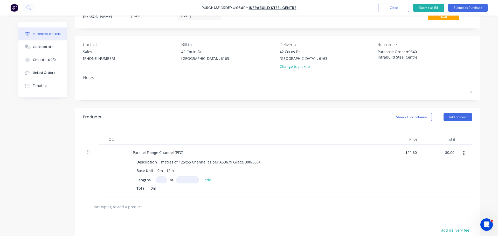
scroll to position [52, 0]
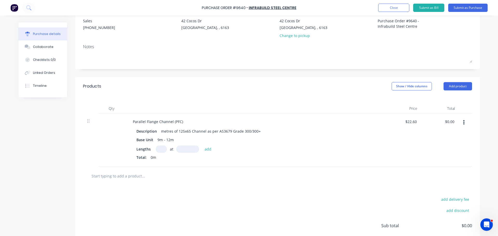
click at [161, 148] on input at bounding box center [161, 149] width 11 height 7
click at [182, 152] on input at bounding box center [188, 149] width 23 height 7
click at [206, 151] on button "add" at bounding box center [208, 149] width 12 height 6
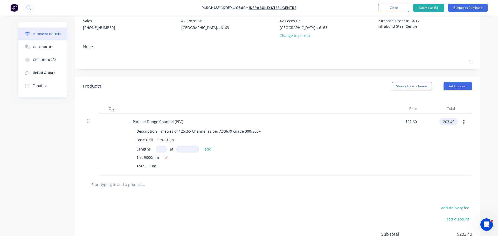
click at [452, 123] on input "203.40" at bounding box center [448, 122] width 16 height 8
click at [420, 124] on div "$22.5378 $22.5378" at bounding box center [403, 145] width 38 height 62
click at [417, 120] on div "$22.5378 $22.5378" at bounding box center [410, 122] width 20 height 8
click at [405, 155] on div "$22.5378 $22.5378" at bounding box center [403, 145] width 38 height 62
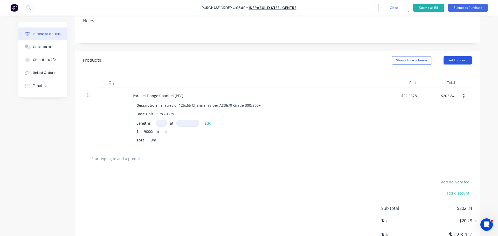
click at [449, 62] on button "Add product" at bounding box center [458, 60] width 29 height 8
click at [330, 52] on div "Products Show / Hide columns Add product Product catalogue Basic product Lineal…" at bounding box center [277, 60] width 405 height 19
click at [123, 159] on input "text" at bounding box center [143, 159] width 104 height 10
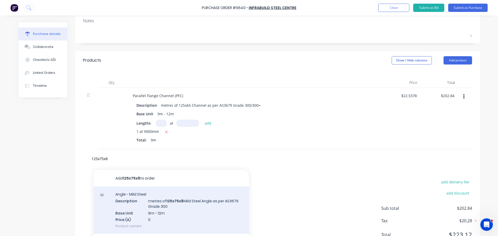
click at [169, 205] on div "Angle - Mild Steel Description metres of 125x75x8 Mild Steel Angle as per AS367…" at bounding box center [171, 210] width 156 height 47
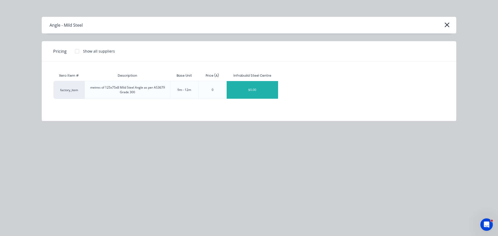
click at [251, 90] on div "$0.00" at bounding box center [252, 90] width 51 height 18
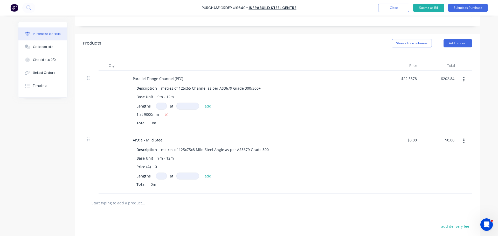
scroll to position [104, 0]
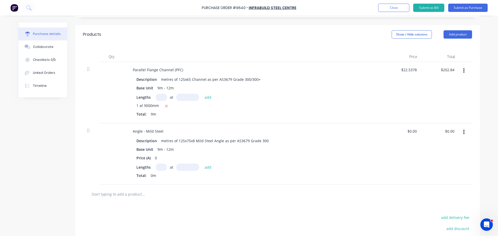
click at [159, 171] on input at bounding box center [161, 167] width 11 height 7
click at [181, 167] on input at bounding box center [188, 167] width 23 height 7
click at [207, 169] on button "add" at bounding box center [208, 167] width 12 height 6
drag, startPoint x: 453, startPoint y: 135, endPoint x: 452, endPoint y: 132, distance: 2.6
click at [453, 135] on div "$0.00 $0.00" at bounding box center [450, 132] width 12 height 8
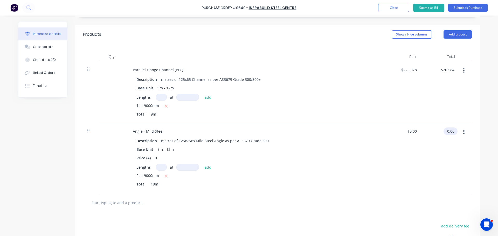
click at [452, 129] on input "0.00" at bounding box center [450, 132] width 12 height 8
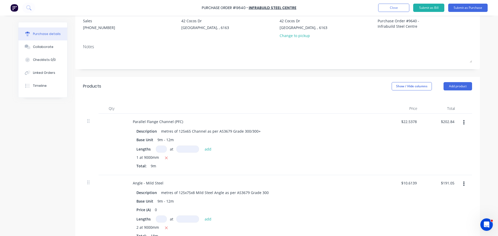
scroll to position [130, 0]
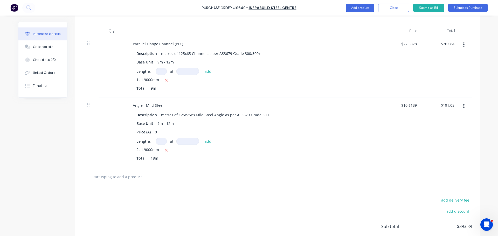
click at [126, 179] on input "text" at bounding box center [143, 177] width 104 height 10
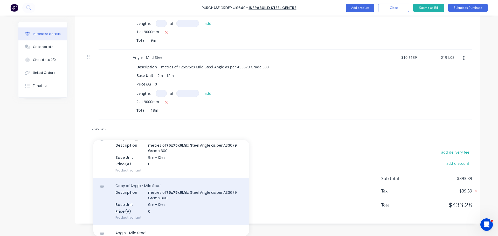
scroll to position [52, 0]
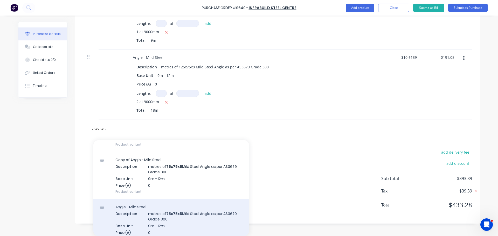
click at [167, 222] on div "Angle - Mild Steel Description metres of 75x75x6 Mild Steel Angle as per AS3679…" at bounding box center [171, 223] width 156 height 47
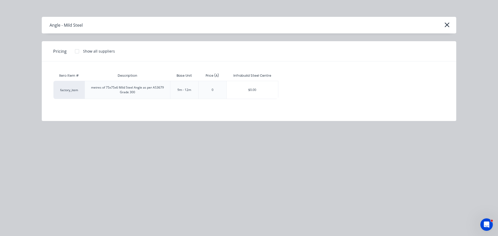
click at [243, 91] on div "$0.00" at bounding box center [252, 90] width 51 height 18
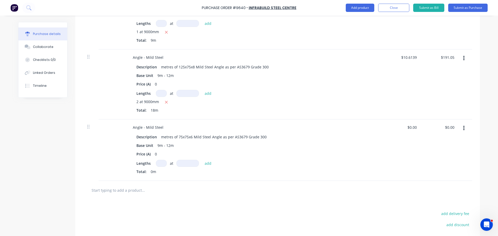
click at [159, 164] on input at bounding box center [161, 163] width 11 height 7
click at [178, 162] on input at bounding box center [188, 163] width 23 height 7
click at [206, 166] on button "add" at bounding box center [208, 163] width 12 height 6
click at [451, 127] on input "0.00" at bounding box center [451, 128] width 10 height 8
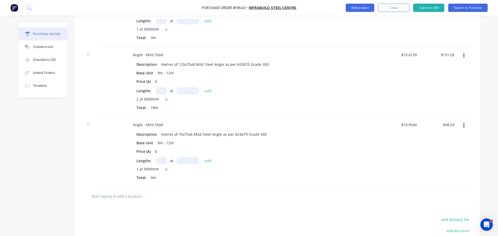
scroll to position [215, 0]
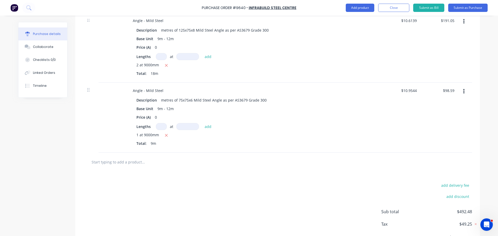
click at [115, 162] on input "text" at bounding box center [143, 162] width 104 height 10
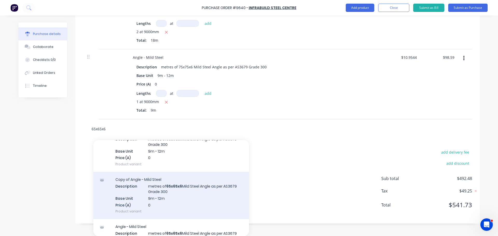
scroll to position [26, 0]
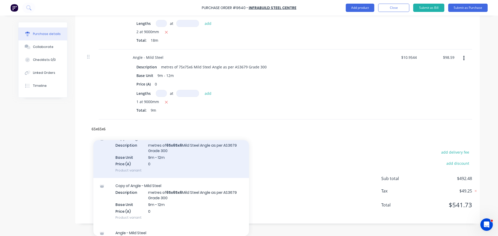
click at [143, 154] on div "Copy of Angle - Mild Steel Description metres of 65x65x6 Mild Steel Angle as pe…" at bounding box center [171, 154] width 156 height 47
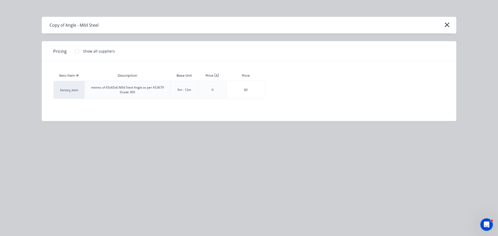
click at [249, 87] on div "$0" at bounding box center [246, 90] width 38 height 18
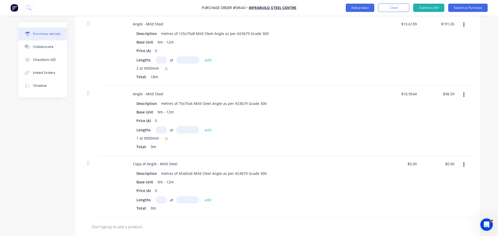
scroll to position [224, 0]
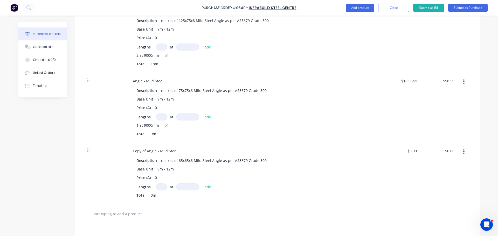
click at [161, 185] on input at bounding box center [161, 187] width 11 height 7
click at [184, 188] on input at bounding box center [188, 187] width 23 height 7
click at [207, 189] on button "add" at bounding box center [208, 187] width 12 height 6
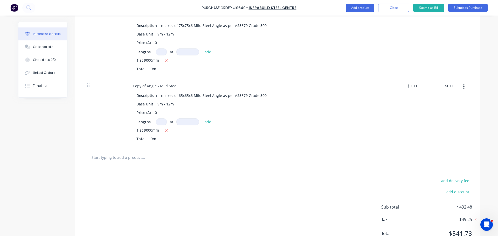
scroll to position [302, 0]
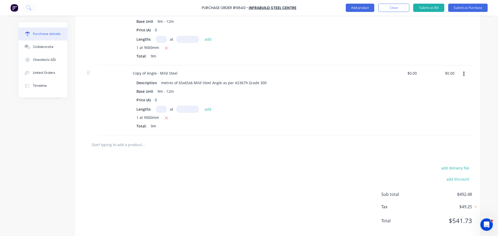
click at [124, 144] on input "text" at bounding box center [143, 145] width 104 height 10
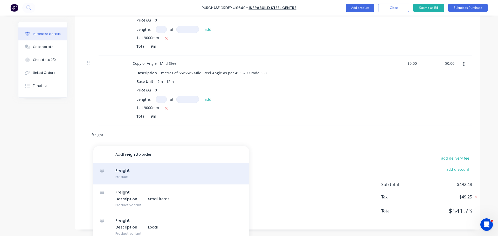
scroll to position [317, 0]
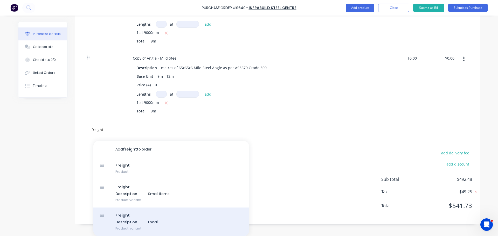
click at [124, 224] on div "Freight Description Local Product variant" at bounding box center [171, 222] width 156 height 29
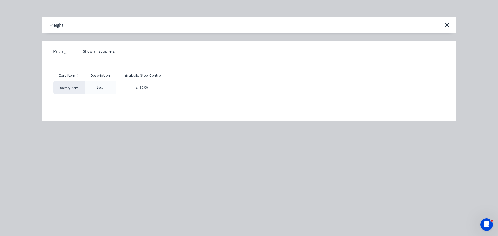
click at [132, 90] on div "$130.00" at bounding box center [142, 87] width 51 height 13
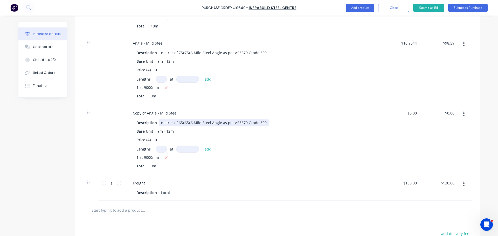
scroll to position [286, 0]
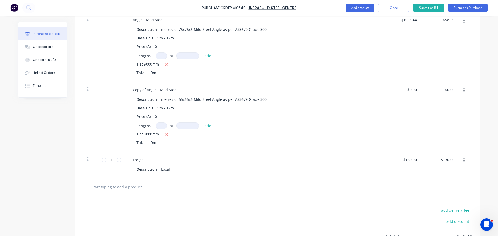
click at [112, 117] on div at bounding box center [112, 117] width 26 height 70
click at [322, 124] on div "Lengths at add" at bounding box center [255, 126] width 236 height 7
click at [413, 90] on input "0" at bounding box center [412, 90] width 12 height 8
click at [454, 90] on div "$764.73 $764.73" at bounding box center [449, 90] width 18 height 8
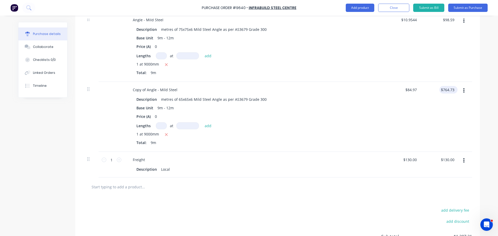
click at [454, 87] on div "$764.73 $764.73" at bounding box center [449, 90] width 18 height 8
click at [452, 90] on input "764.73" at bounding box center [448, 90] width 16 height 8
click at [407, 133] on div "$10.5522 $10.5522" at bounding box center [403, 117] width 38 height 70
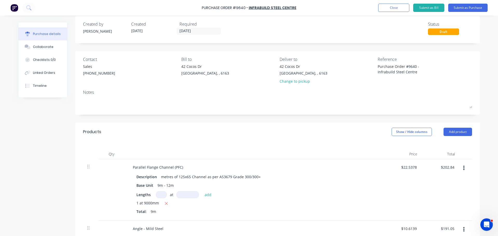
scroll to position [0, 0]
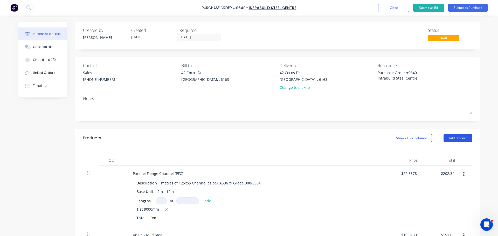
click at [459, 134] on button "Add product" at bounding box center [458, 138] width 29 height 8
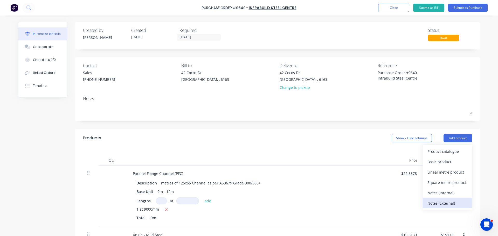
click at [439, 200] on div "Notes (External)" at bounding box center [448, 204] width 40 height 8
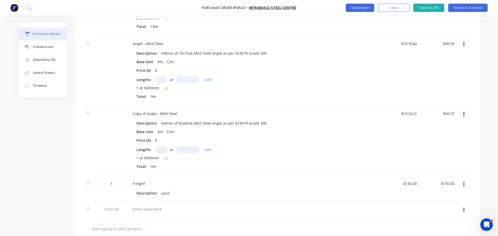
scroll to position [311, 0]
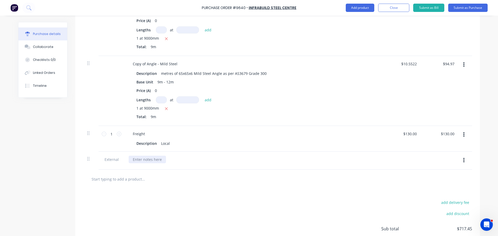
click at [142, 157] on div at bounding box center [147, 160] width 37 height 8
click at [161, 160] on div "AS PER QUOTE:" at bounding box center [146, 160] width 35 height 8
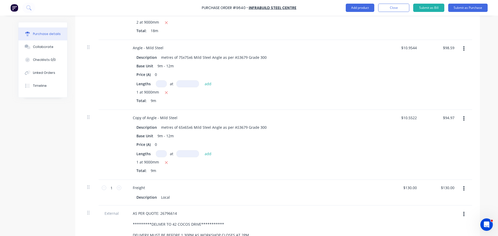
scroll to position [102, 0]
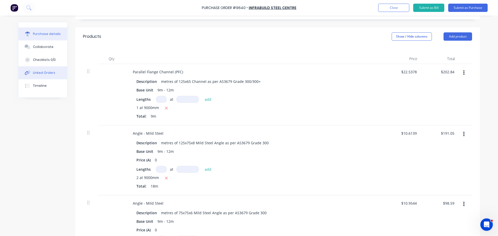
click at [40, 73] on div "Linked Orders" at bounding box center [44, 73] width 22 height 5
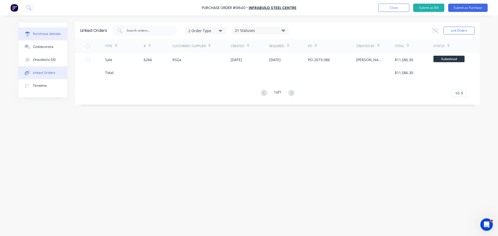
click at [43, 31] on button "Purchase details" at bounding box center [42, 34] width 49 height 13
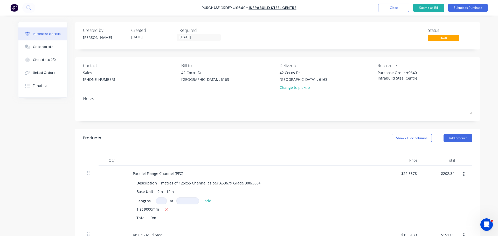
click at [467, 2] on div "Purchase Order #9640 - Infrabuild Steel Centre Add product Close Submit as Bill…" at bounding box center [249, 8] width 498 height 16
click at [466, 6] on button "Submit as Purchase" at bounding box center [468, 8] width 39 height 8
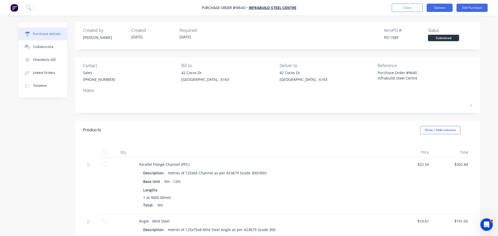
click at [436, 8] on button "Options" at bounding box center [440, 8] width 26 height 8
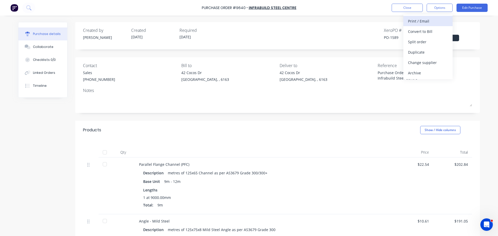
click at [418, 23] on div "Print / Email" at bounding box center [428, 21] width 40 height 8
click at [412, 33] on div "With pricing" at bounding box center [428, 32] width 40 height 8
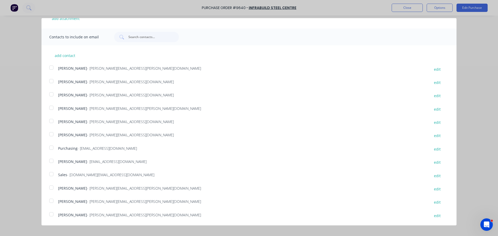
scroll to position [119, 0]
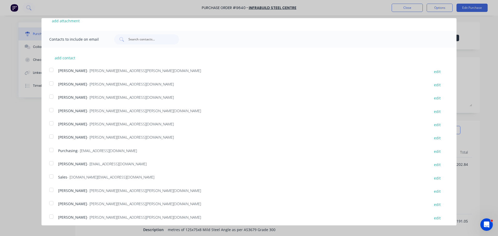
click at [51, 178] on div at bounding box center [51, 177] width 10 height 10
click at [53, 150] on div at bounding box center [51, 150] width 10 height 10
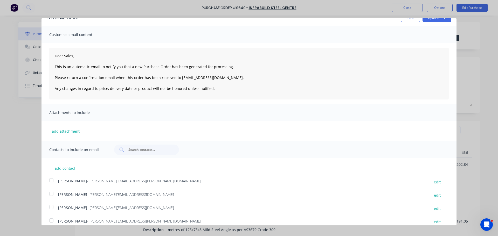
scroll to position [0, 0]
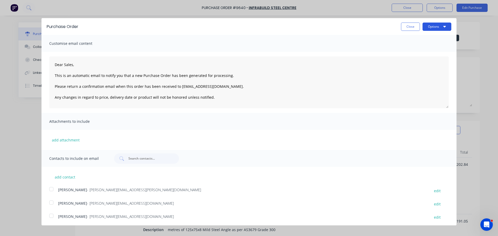
click at [432, 29] on button "Options" at bounding box center [437, 27] width 29 height 8
click at [412, 51] on div "Email" at bounding box center [427, 50] width 40 height 8
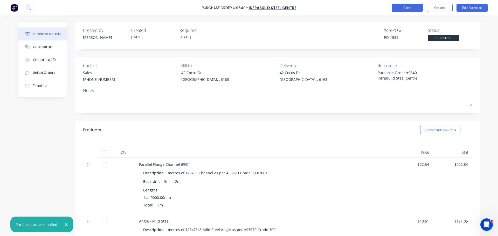
click at [406, 10] on button "Close" at bounding box center [407, 8] width 31 height 8
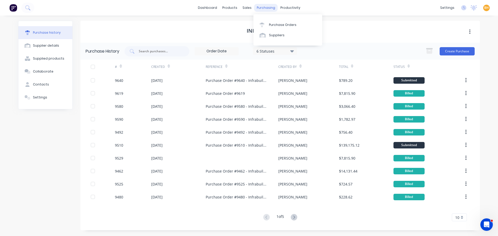
click at [261, 7] on div "purchasing" at bounding box center [266, 8] width 24 height 8
click at [268, 25] on link "Purchase Orders" at bounding box center [288, 24] width 69 height 10
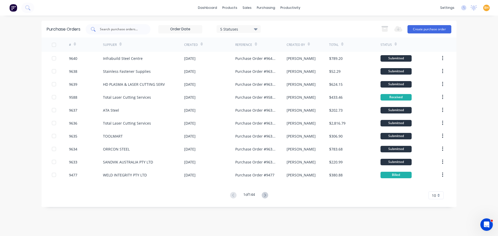
click at [112, 31] on input "text" at bounding box center [120, 29] width 43 height 5
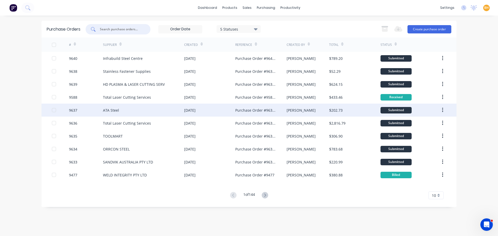
click at [122, 114] on div "ATA Steel" at bounding box center [143, 110] width 81 height 13
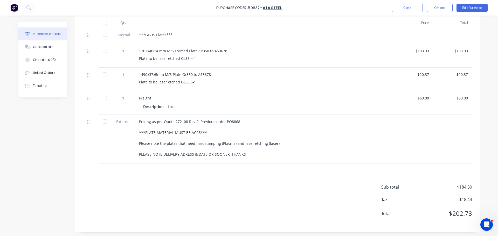
scroll to position [78, 0]
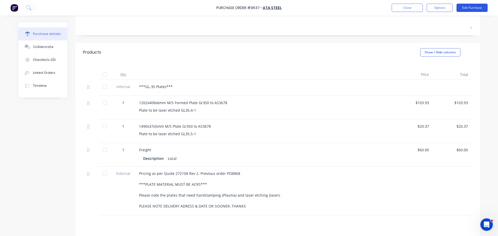
click at [474, 8] on button "Edit Purchase" at bounding box center [472, 8] width 31 height 8
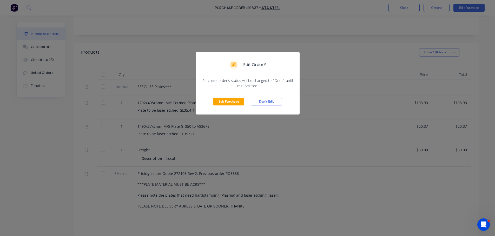
drag, startPoint x: 227, startPoint y: 101, endPoint x: 234, endPoint y: 106, distance: 8.6
click at [227, 101] on button "Edit Purchase" at bounding box center [228, 102] width 31 height 8
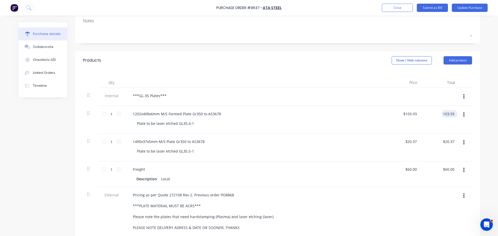
click at [449, 116] on input "103.93" at bounding box center [449, 114] width 14 height 8
click at [455, 143] on div "$20.37 $20.37" at bounding box center [450, 142] width 16 height 8
click at [454, 144] on div "$20.37 $20.37" at bounding box center [449, 142] width 14 height 8
click at [452, 143] on input "20.37" at bounding box center [450, 142] width 12 height 8
click at [365, 170] on div "Freight" at bounding box center [254, 170] width 251 height 8
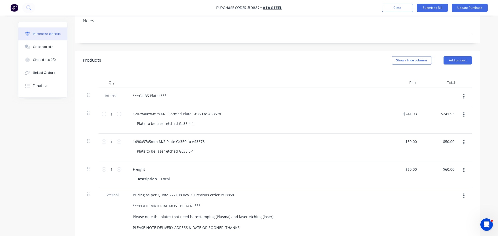
scroll to position [0, 0]
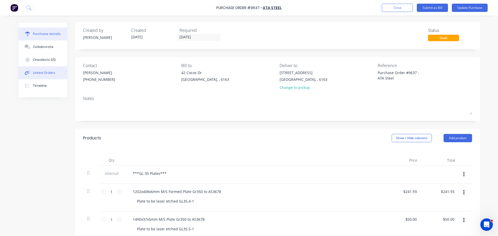
click at [40, 73] on div "Linked Orders" at bounding box center [44, 73] width 22 height 5
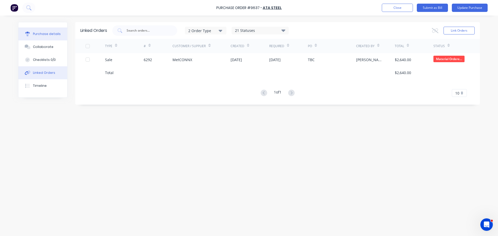
click at [44, 36] on div "Purchase details" at bounding box center [47, 34] width 28 height 5
